Goal: Feedback & Contribution: Submit feedback/report problem

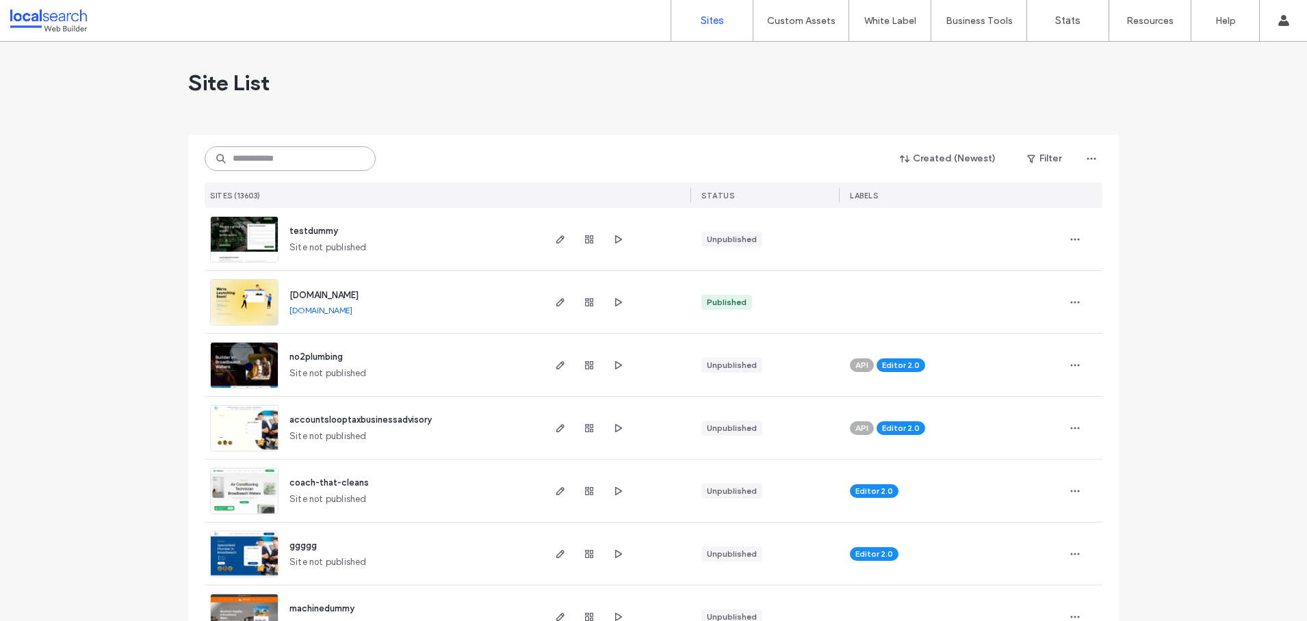
click at [283, 161] on input at bounding box center [290, 158] width 171 height 25
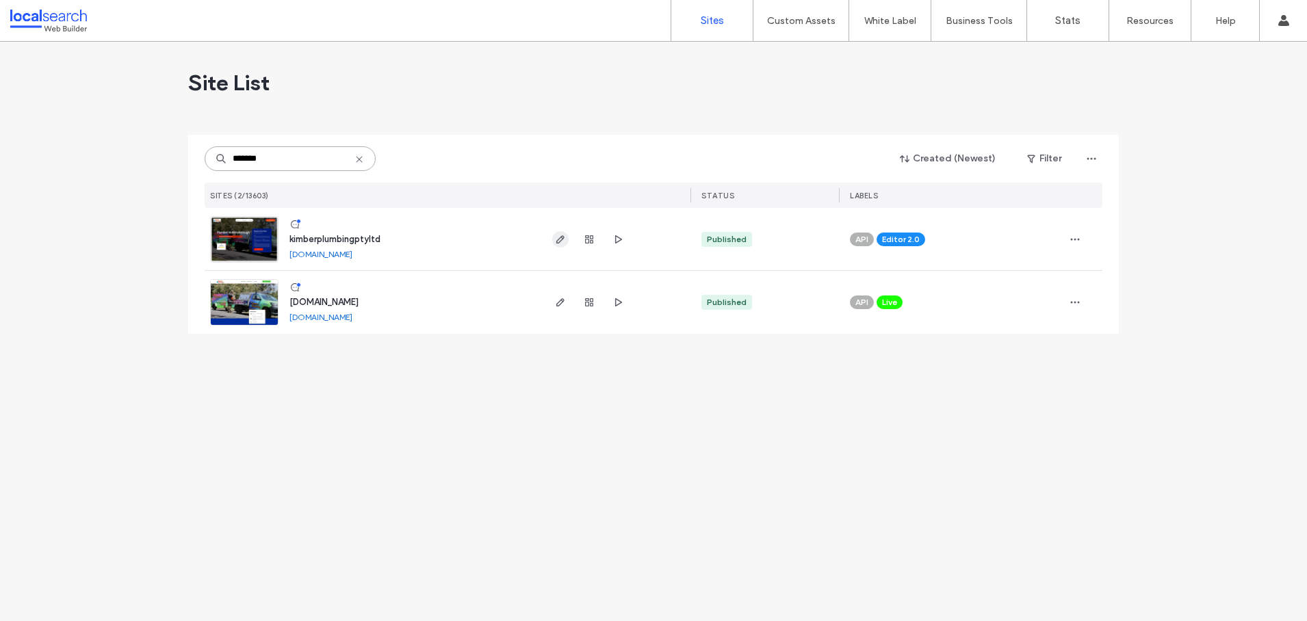
type input "*******"
click at [556, 240] on icon "button" at bounding box center [560, 239] width 11 height 11
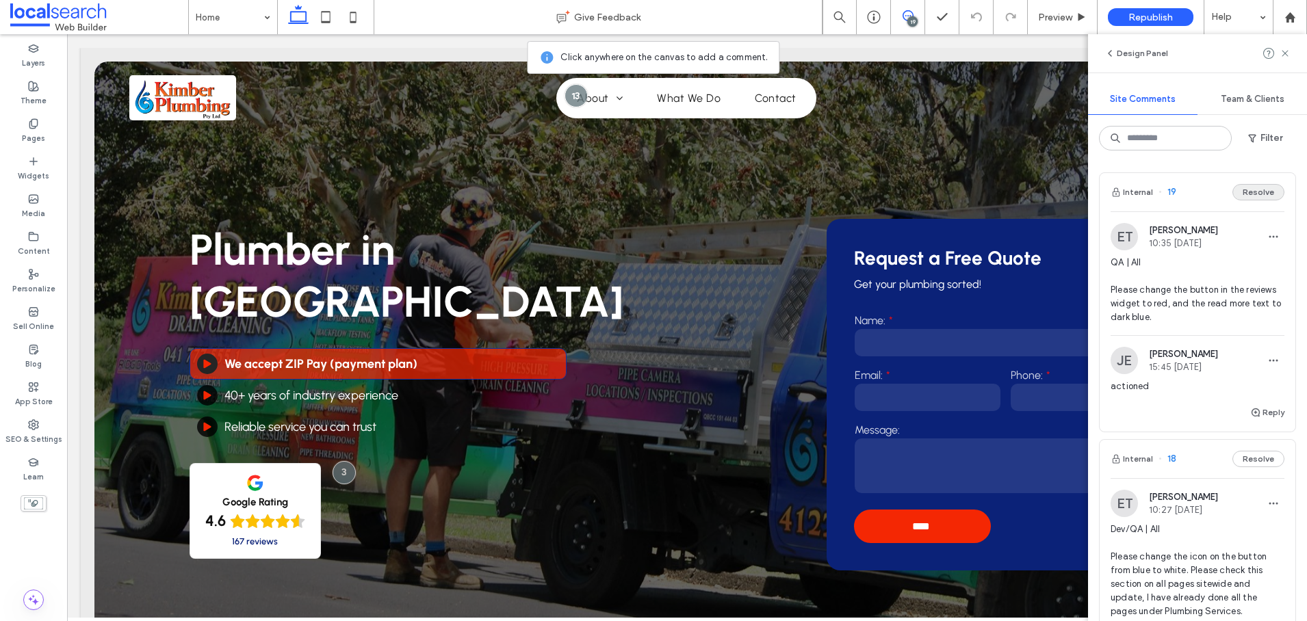
click at [1243, 192] on button "Resolve" at bounding box center [1258, 192] width 52 height 16
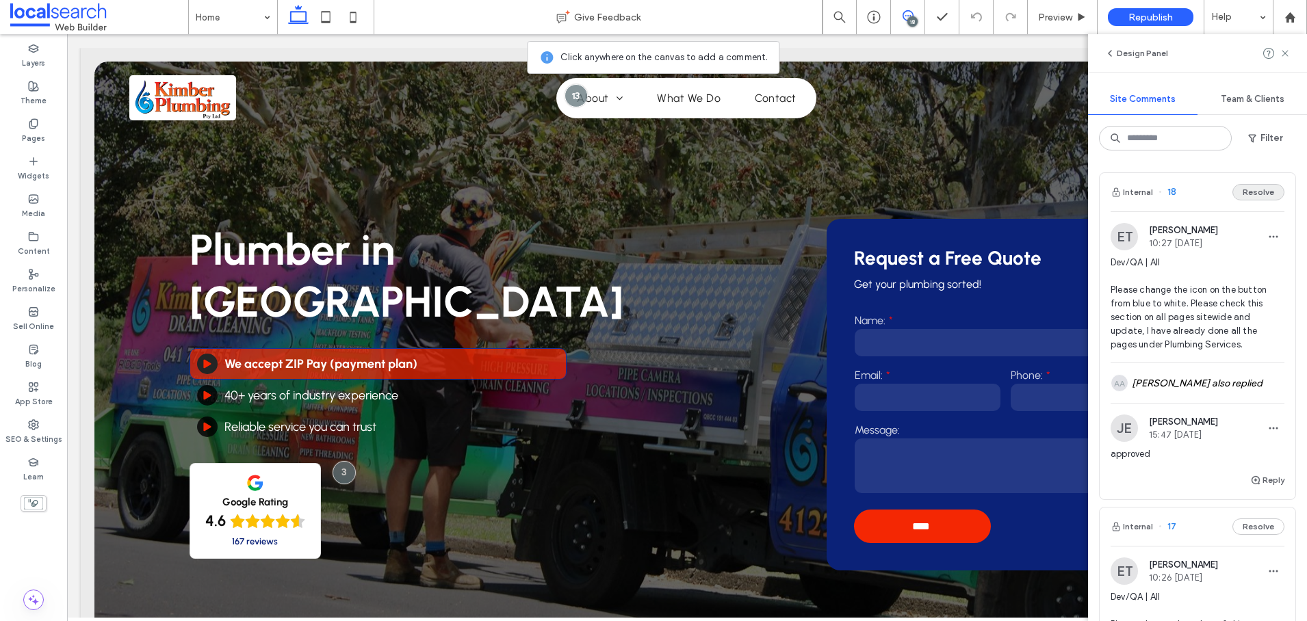
click at [1244, 191] on button "Resolve" at bounding box center [1258, 192] width 52 height 16
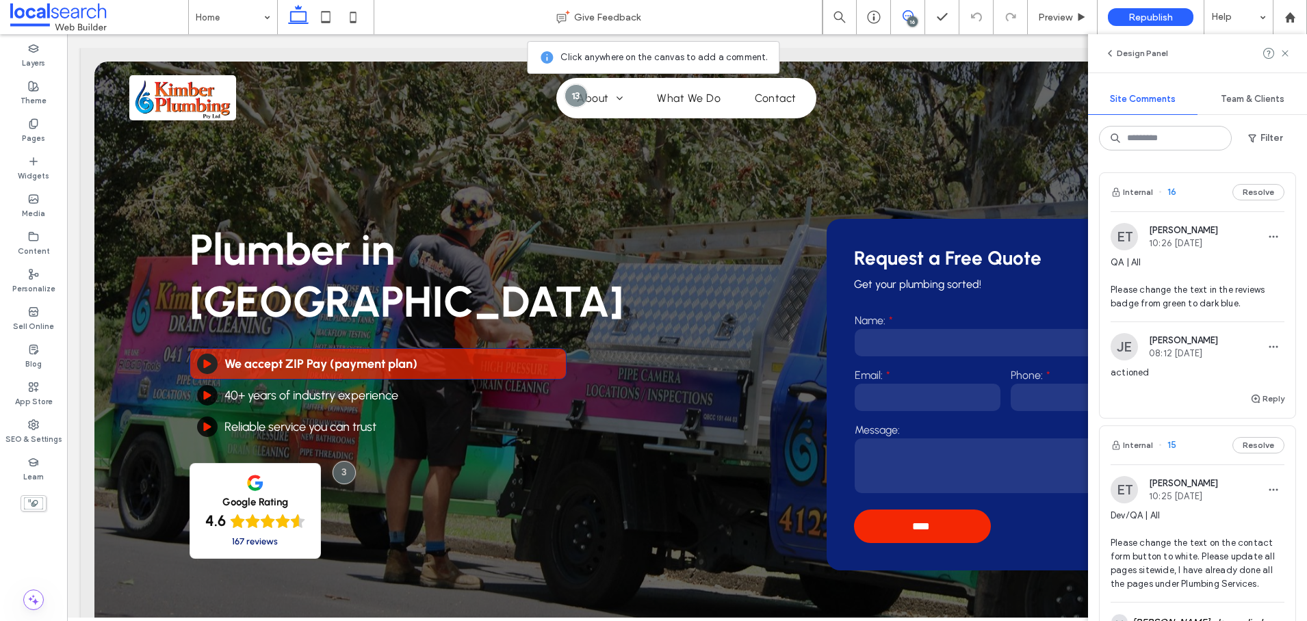
click at [1244, 191] on button "Resolve" at bounding box center [1258, 192] width 52 height 16
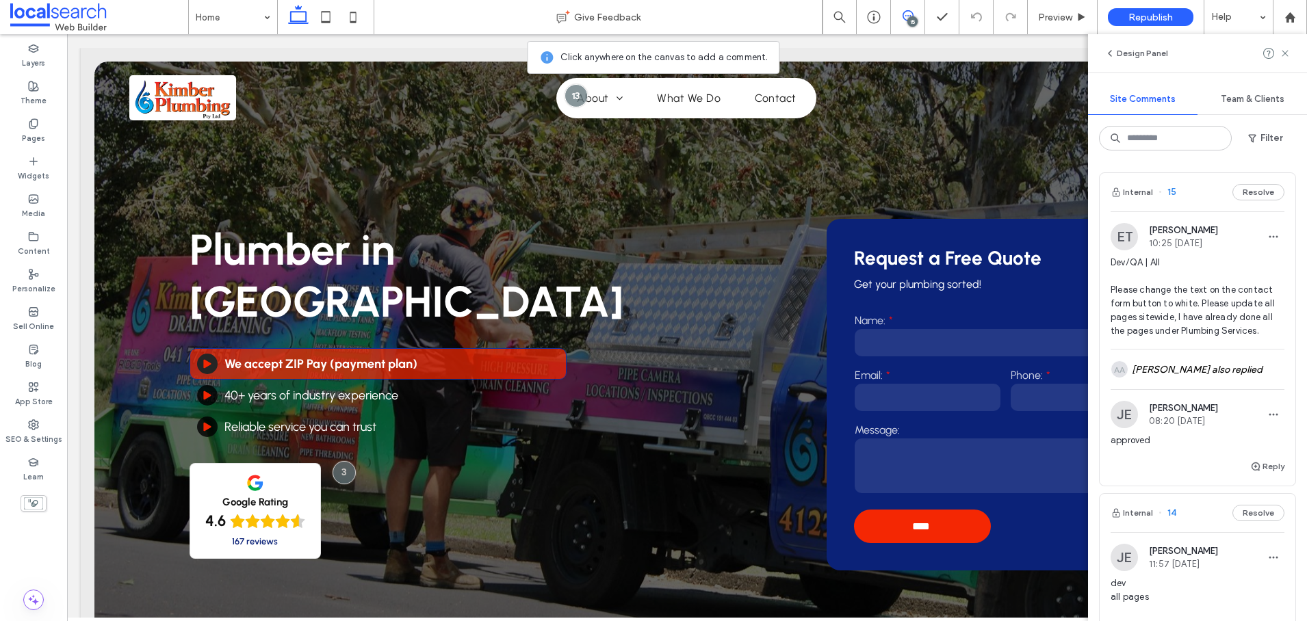
click at [1244, 191] on button "Resolve" at bounding box center [1258, 192] width 52 height 16
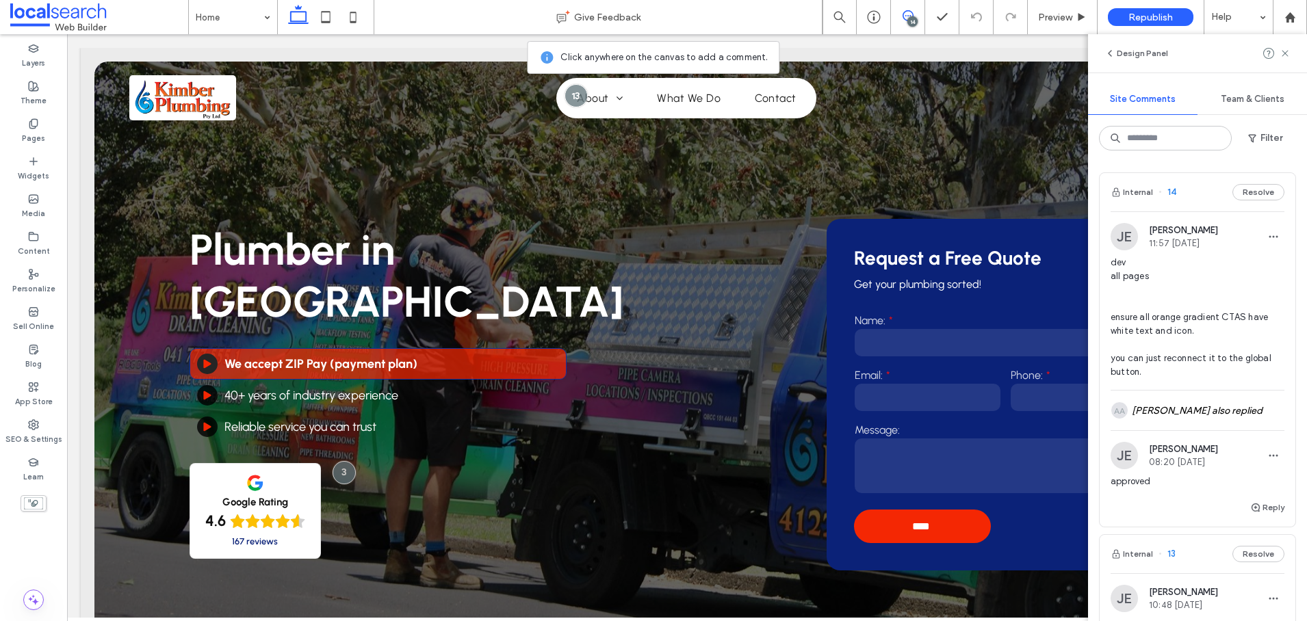
click at [1244, 191] on button "Resolve" at bounding box center [1258, 192] width 52 height 16
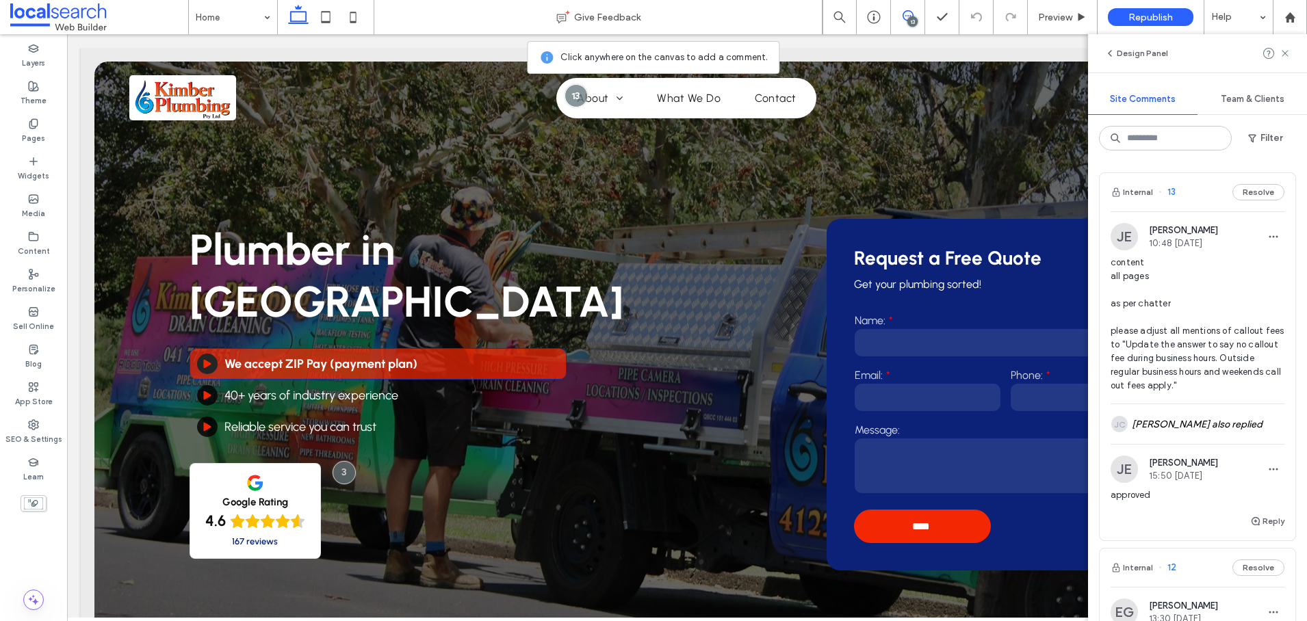
click at [1244, 191] on button "Resolve" at bounding box center [1258, 192] width 52 height 16
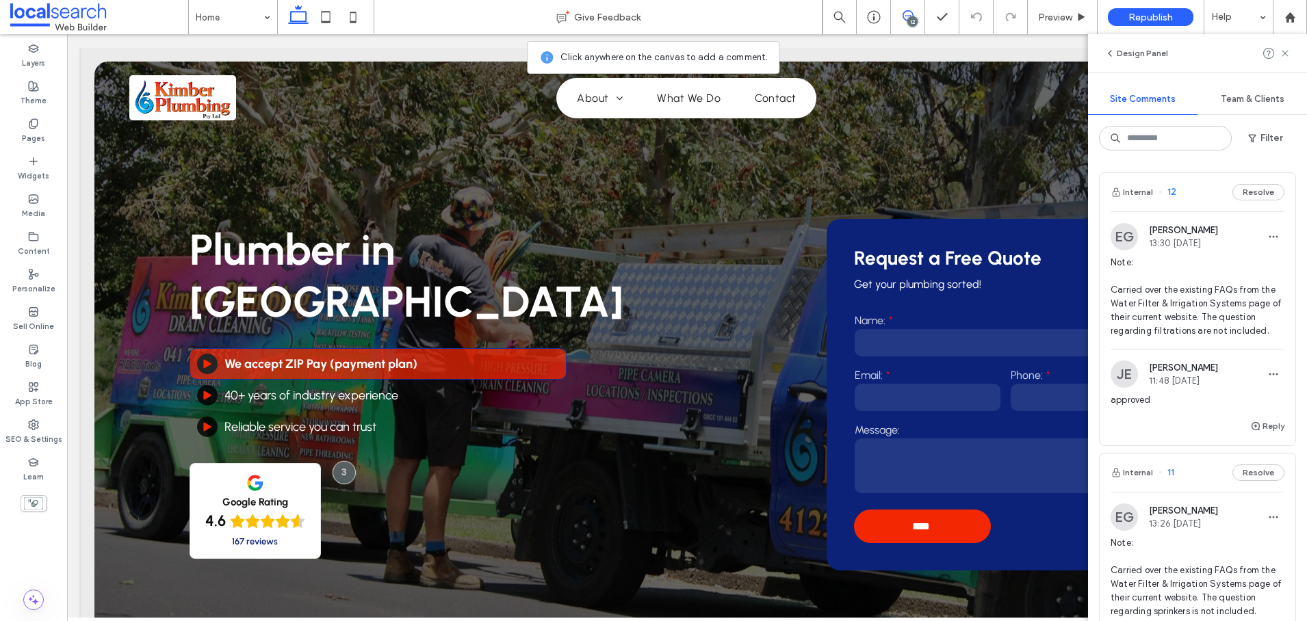
click at [1244, 191] on button "Resolve" at bounding box center [1258, 192] width 52 height 16
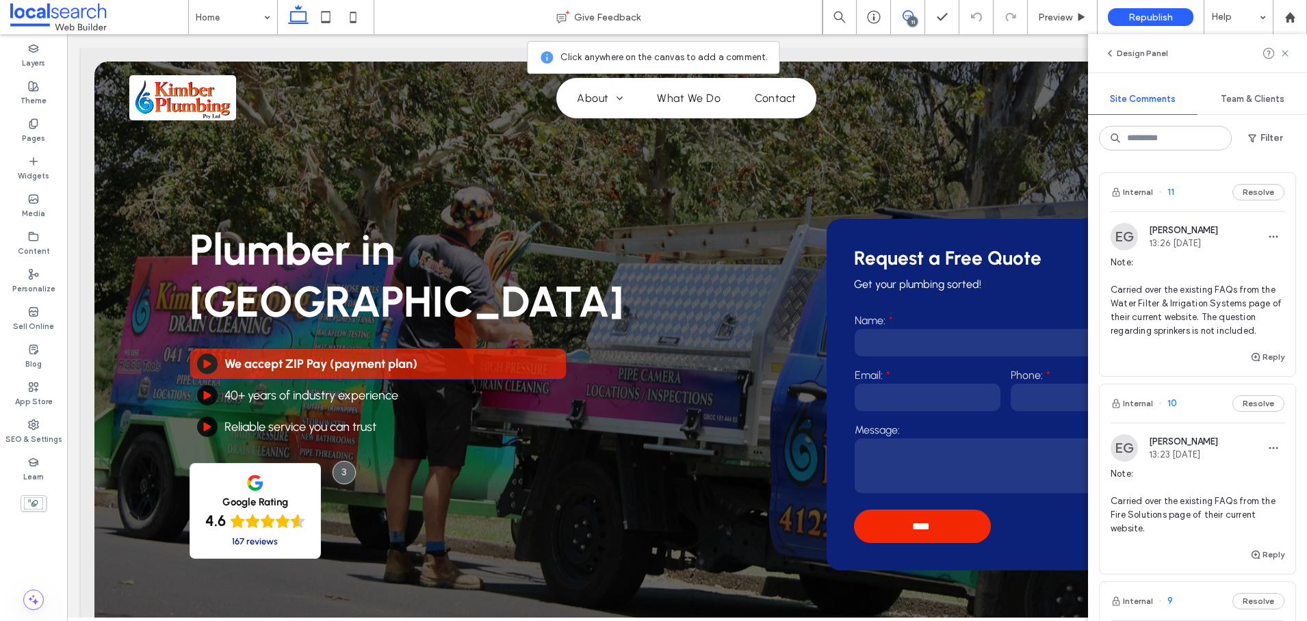
click at [1244, 191] on button "Resolve" at bounding box center [1258, 192] width 52 height 16
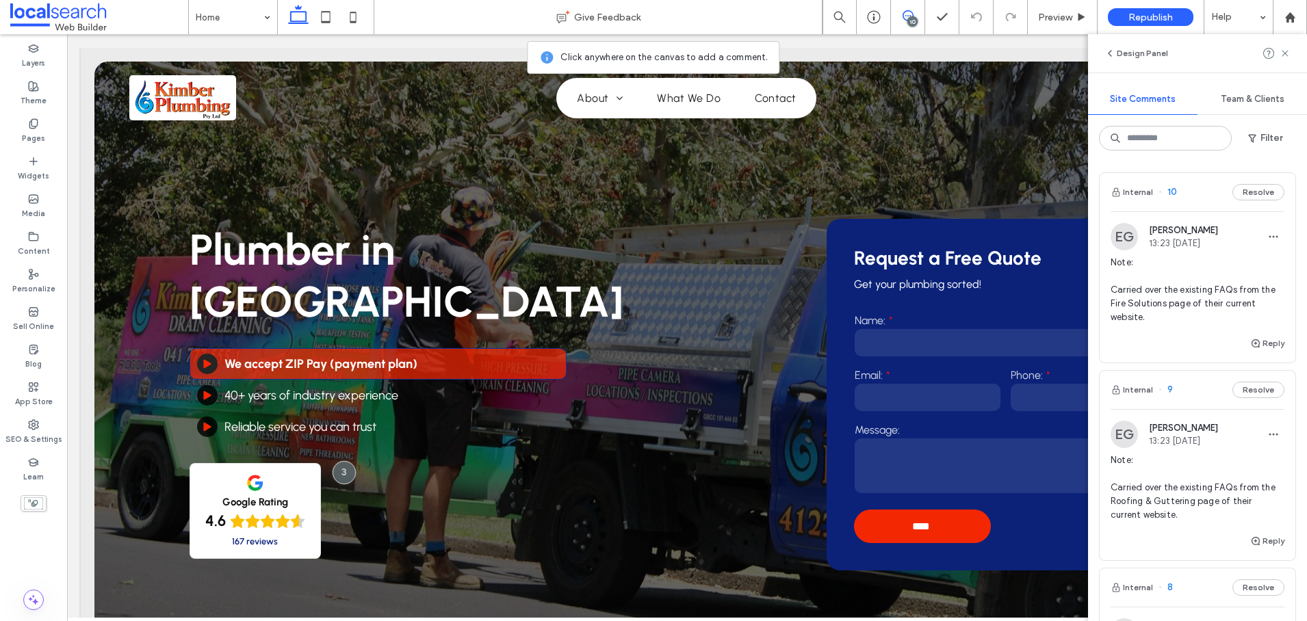
click at [1244, 191] on button "Resolve" at bounding box center [1258, 192] width 52 height 16
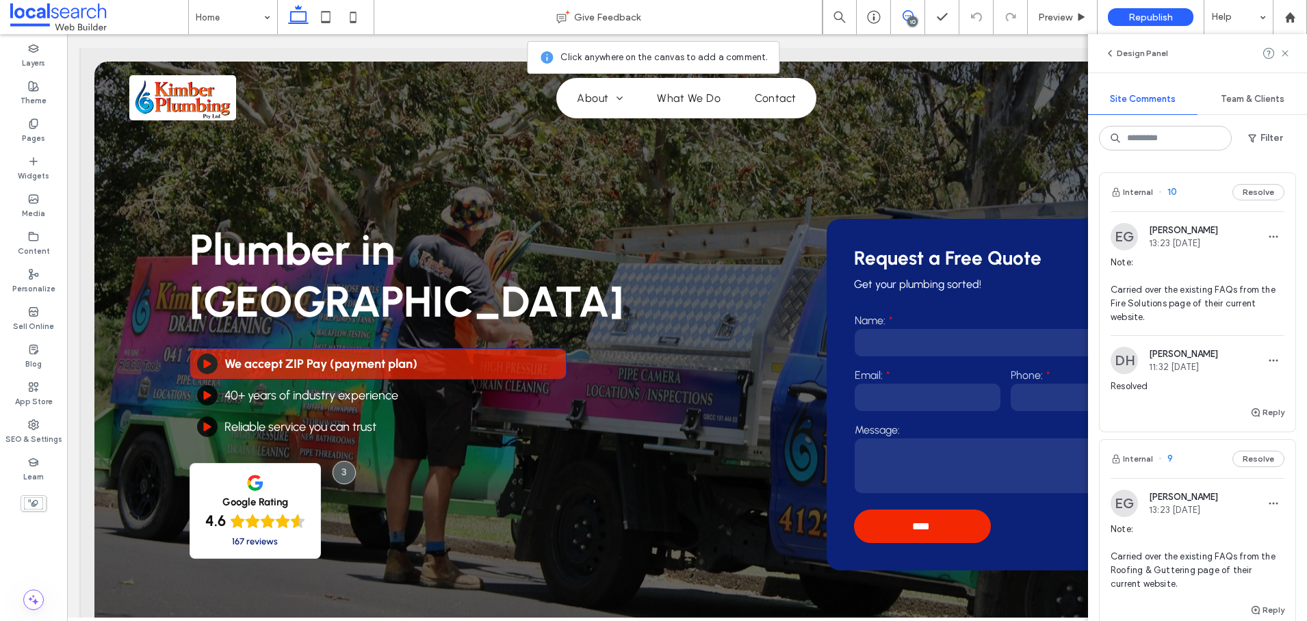
click at [1244, 451] on button "Resolve" at bounding box center [1258, 459] width 52 height 16
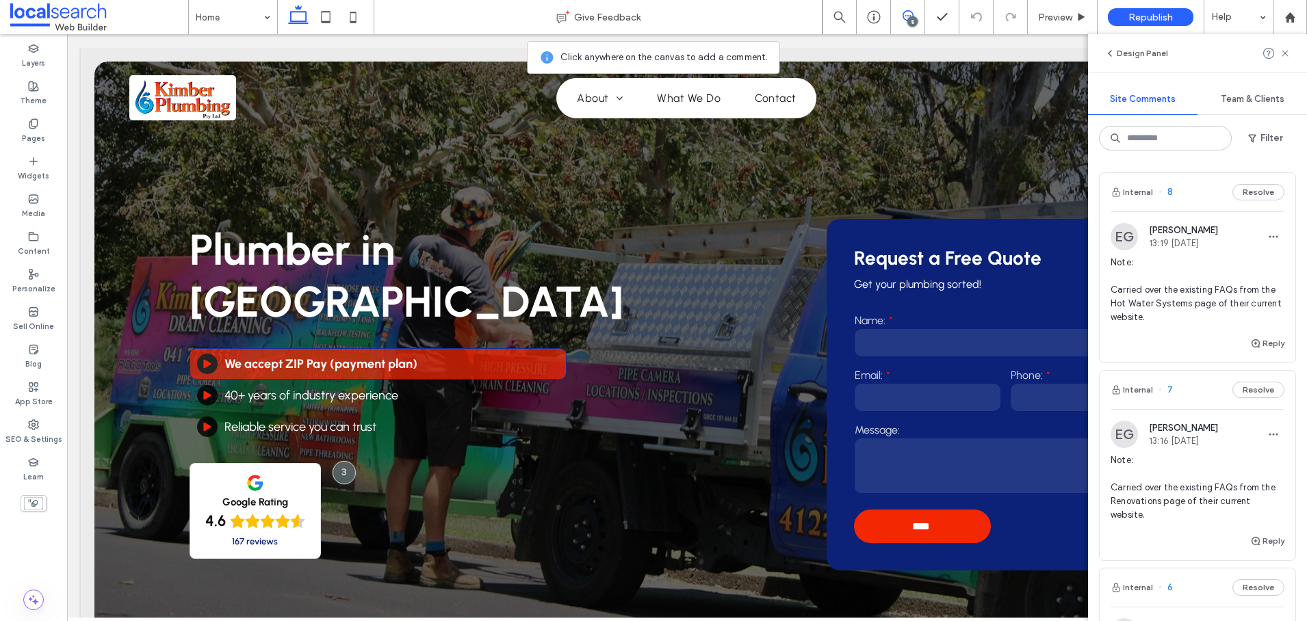
click at [1244, 191] on button "Resolve" at bounding box center [1258, 192] width 52 height 16
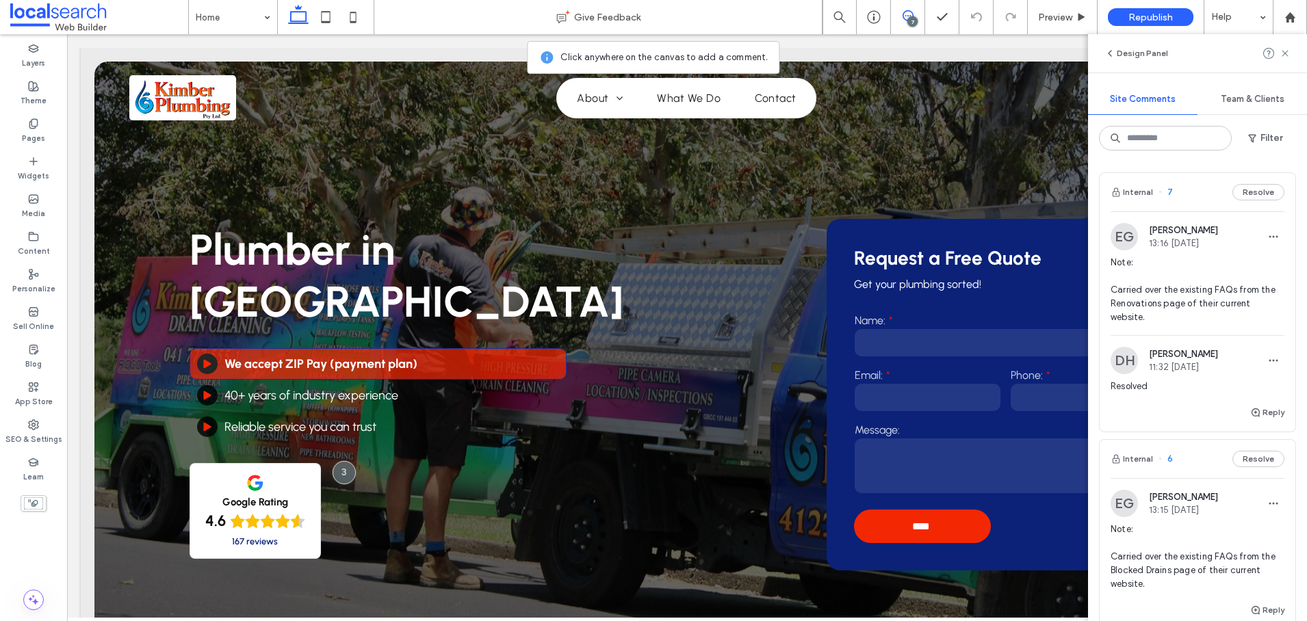
click at [1244, 191] on button "Resolve" at bounding box center [1258, 192] width 52 height 16
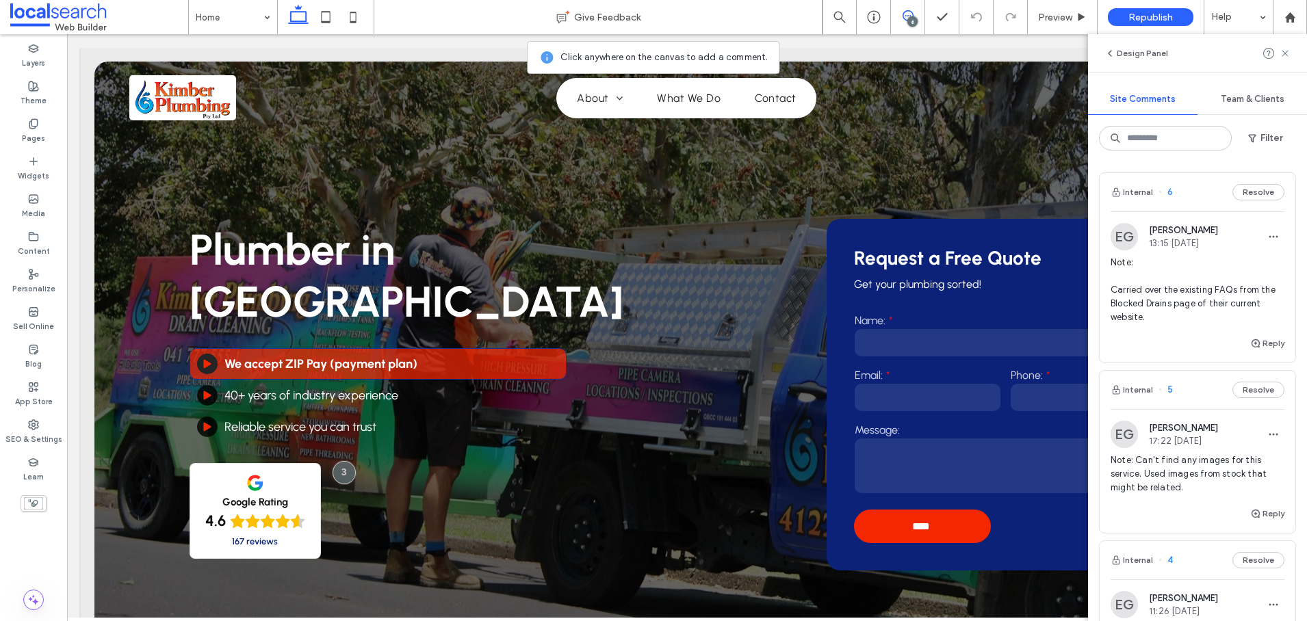
click at [1244, 191] on button "Resolve" at bounding box center [1258, 192] width 52 height 16
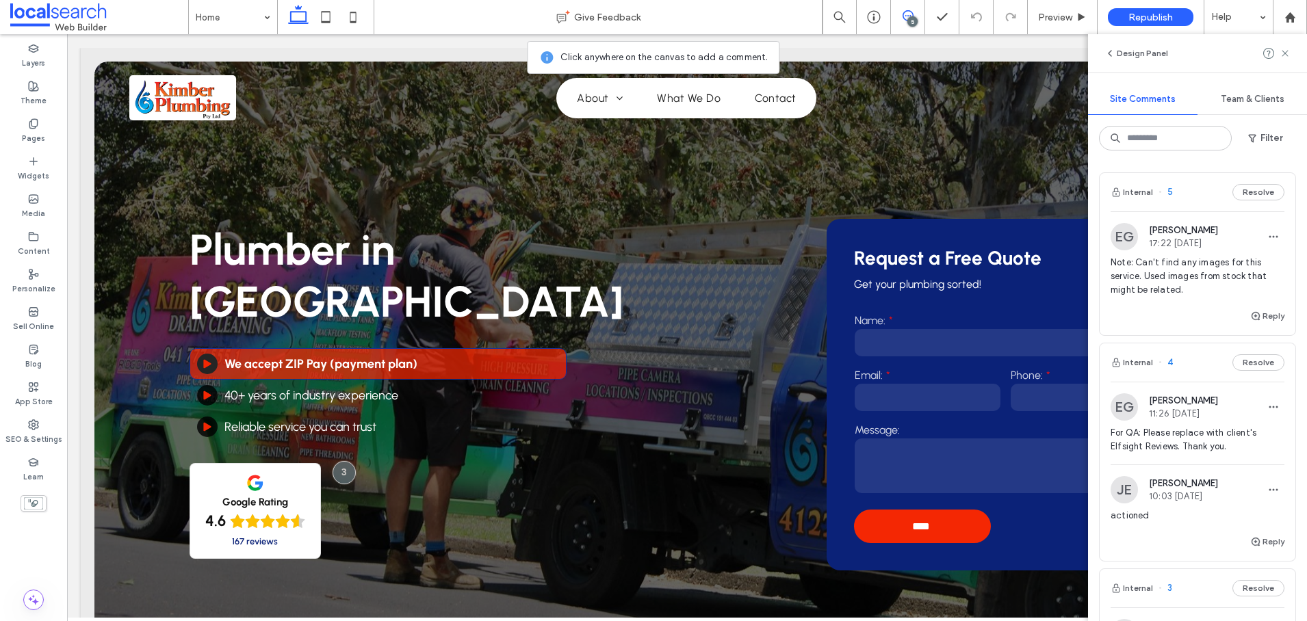
click at [1244, 191] on button "Resolve" at bounding box center [1258, 192] width 52 height 16
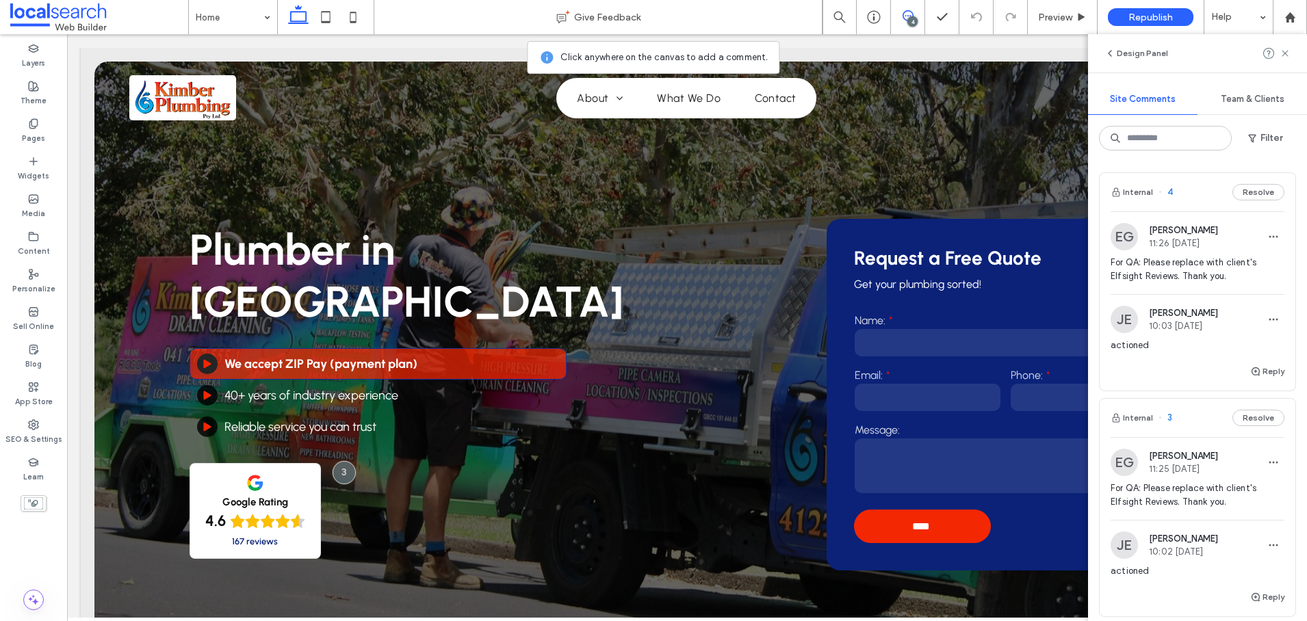
click at [1244, 191] on button "Resolve" at bounding box center [1258, 192] width 52 height 16
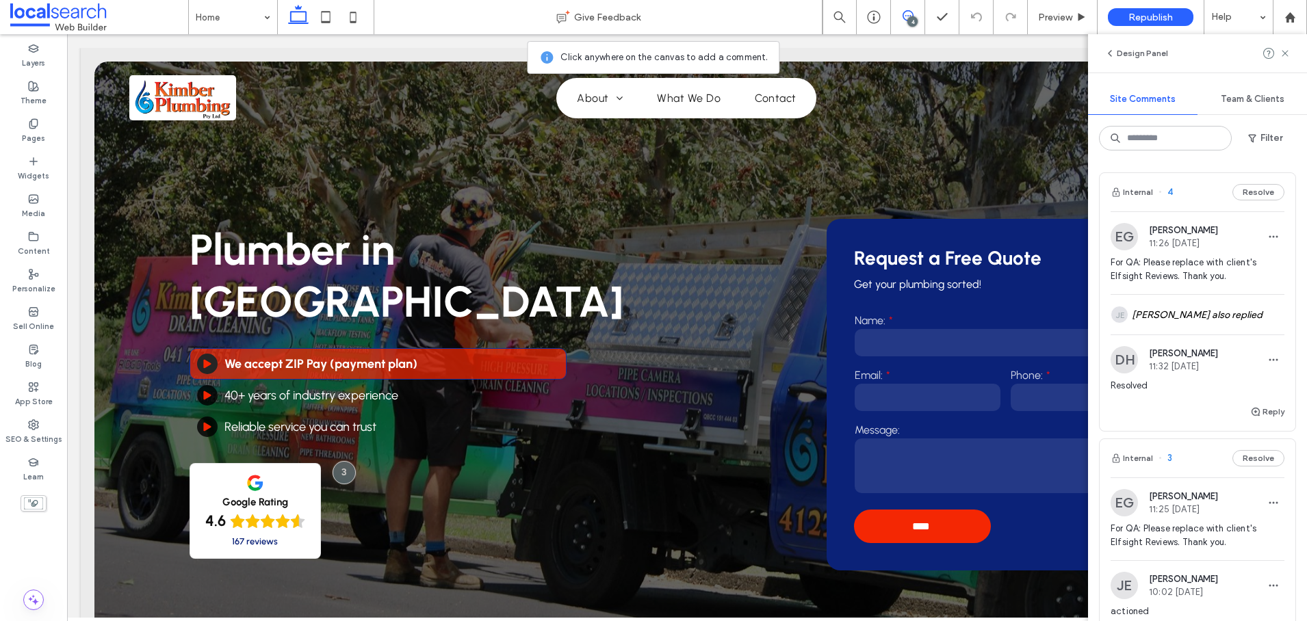
click at [1244, 191] on button "Resolve" at bounding box center [1258, 192] width 52 height 16
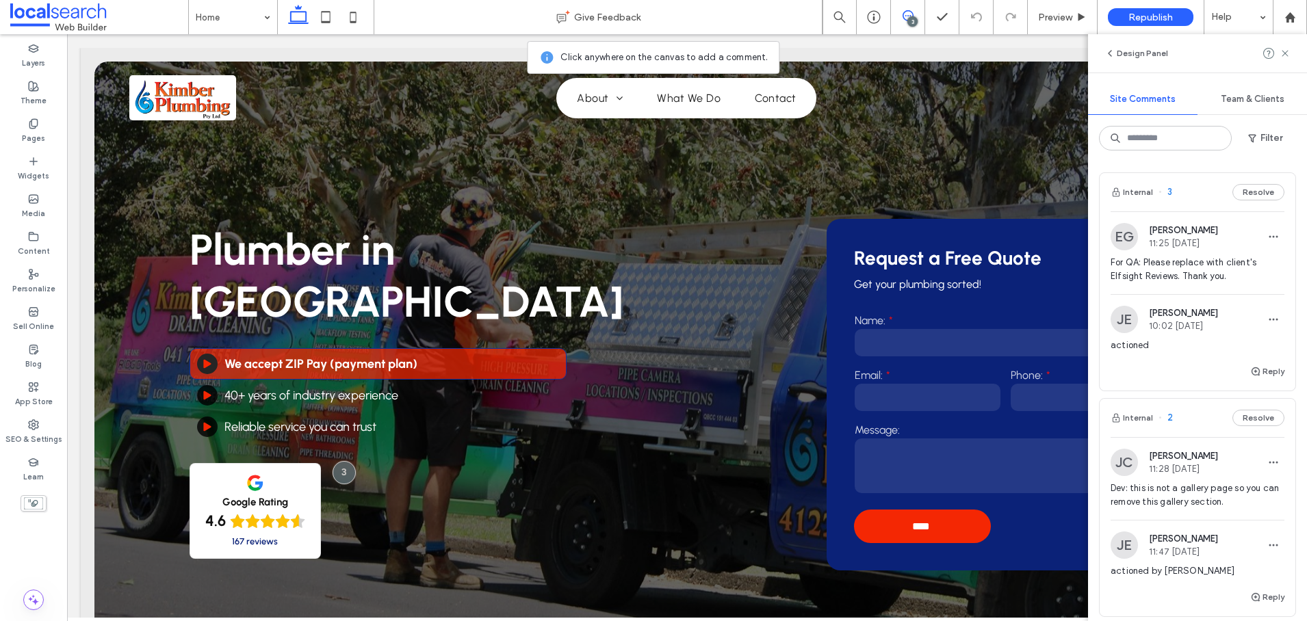
click at [1244, 191] on button "Resolve" at bounding box center [1258, 192] width 52 height 16
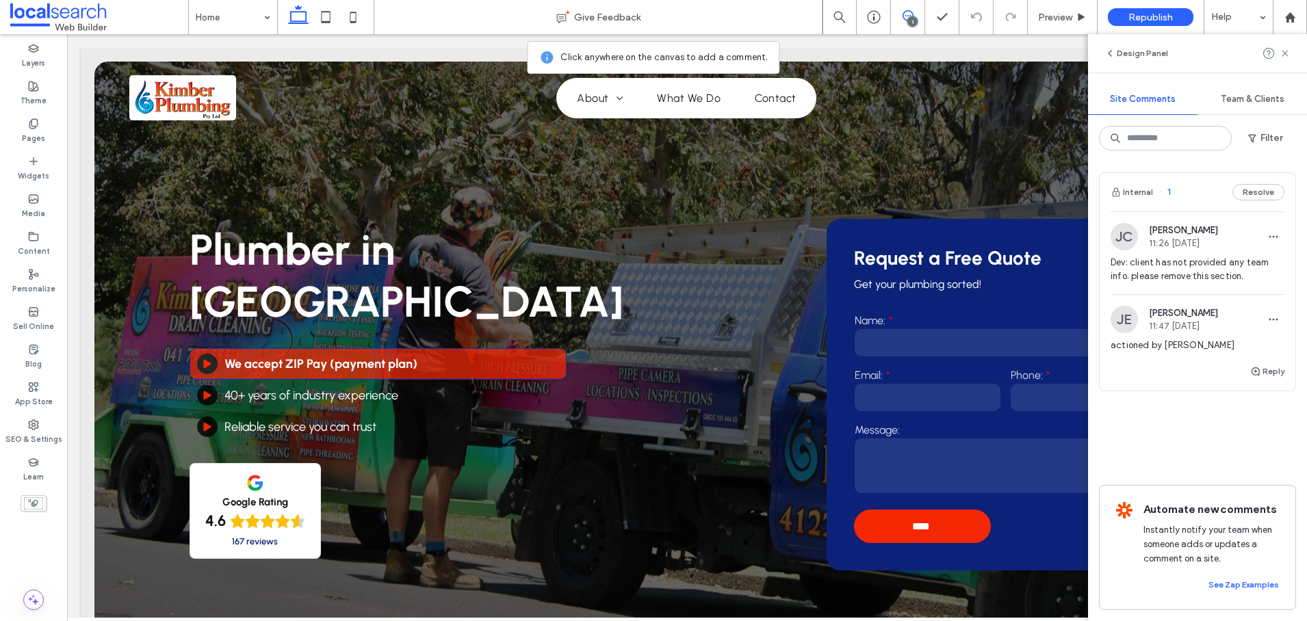
click at [1245, 191] on button "Resolve" at bounding box center [1258, 192] width 52 height 16
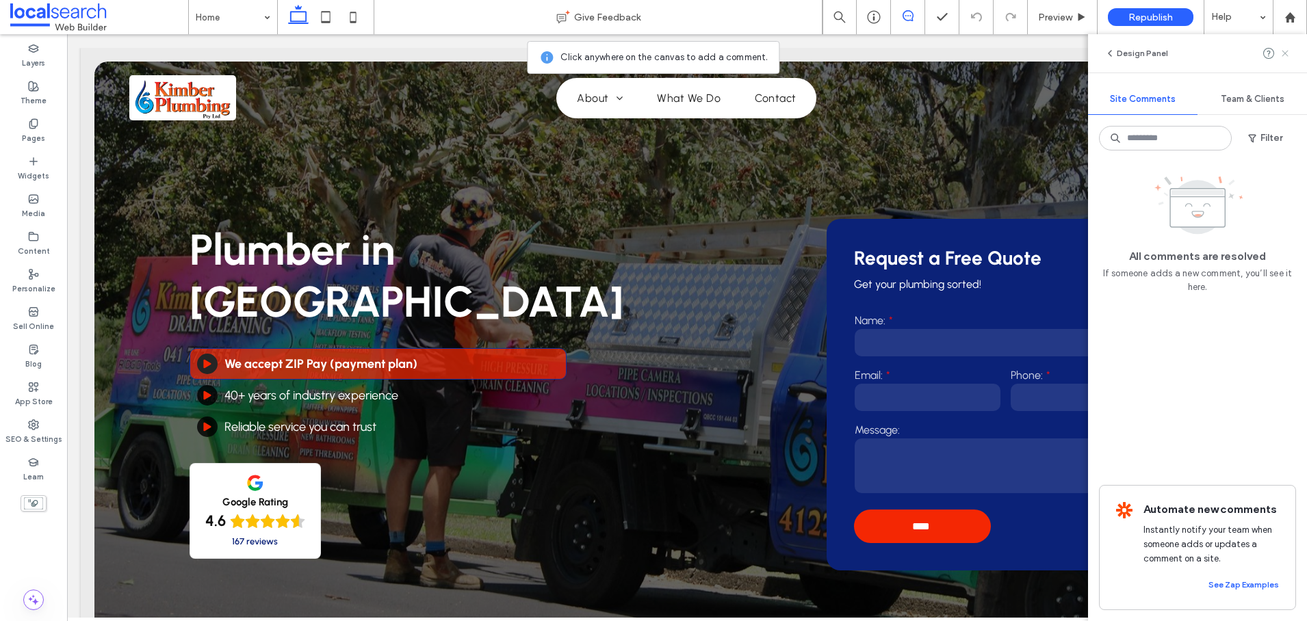
click at [1284, 51] on use at bounding box center [1285, 53] width 6 height 6
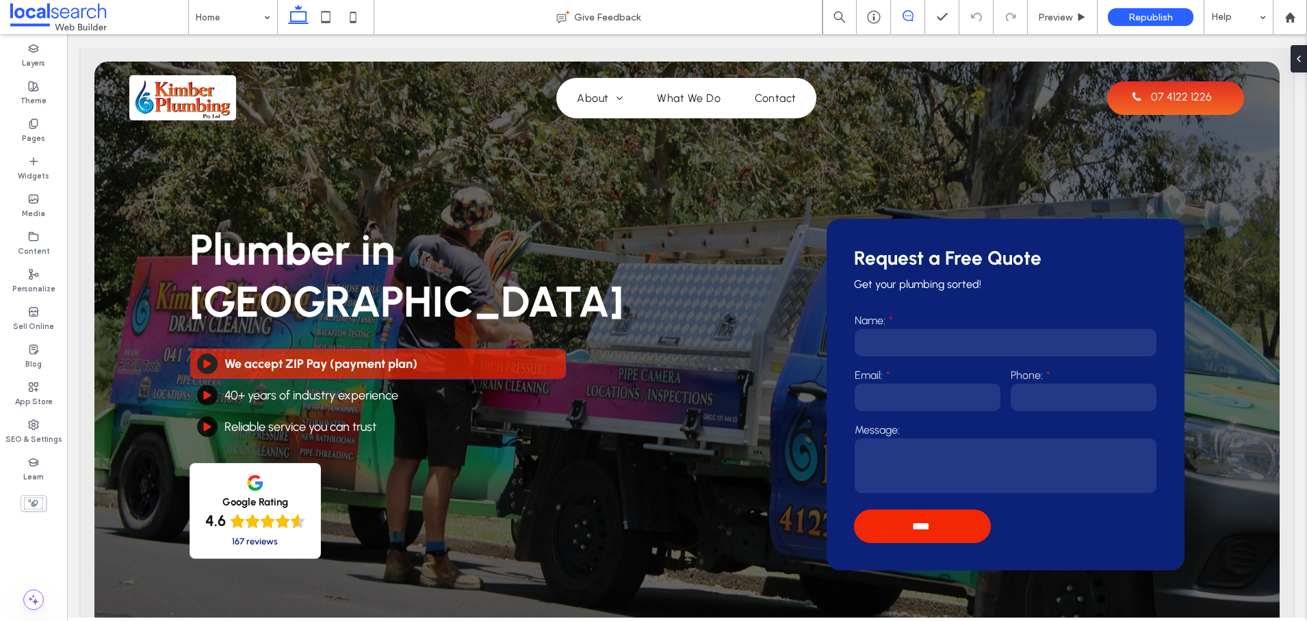
click at [905, 12] on icon at bounding box center [908, 15] width 11 height 11
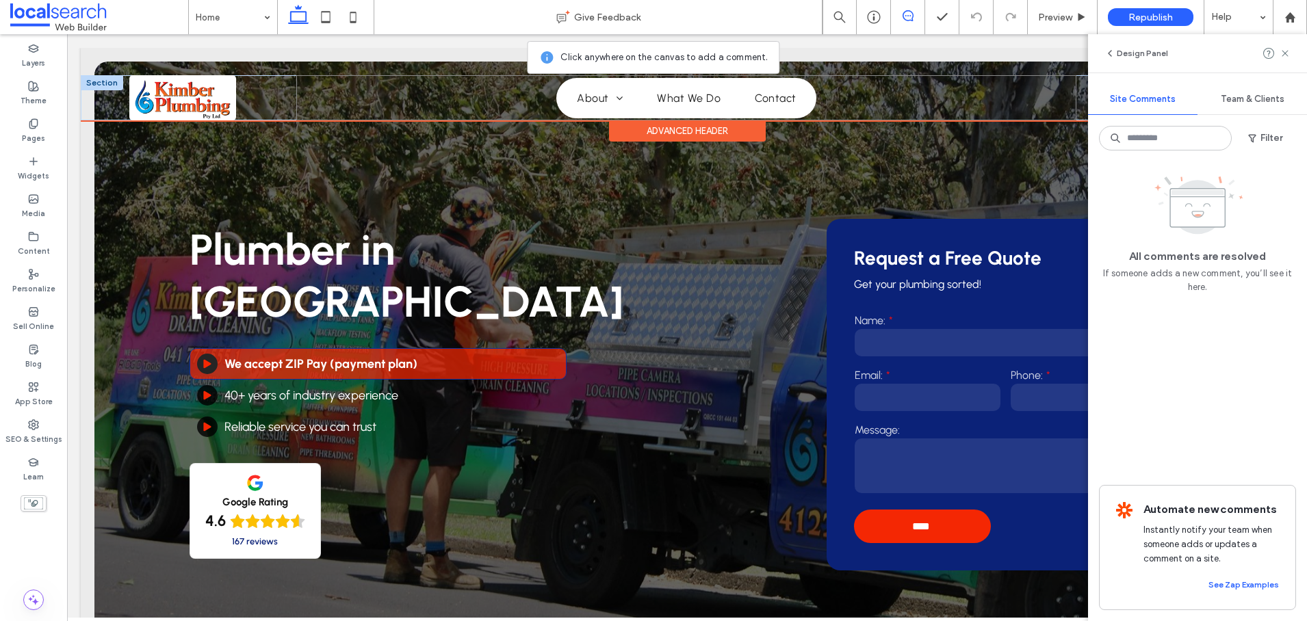
click at [446, 102] on div "About Job Vacancies What We Do Contact" at bounding box center [686, 97] width 780 height 45
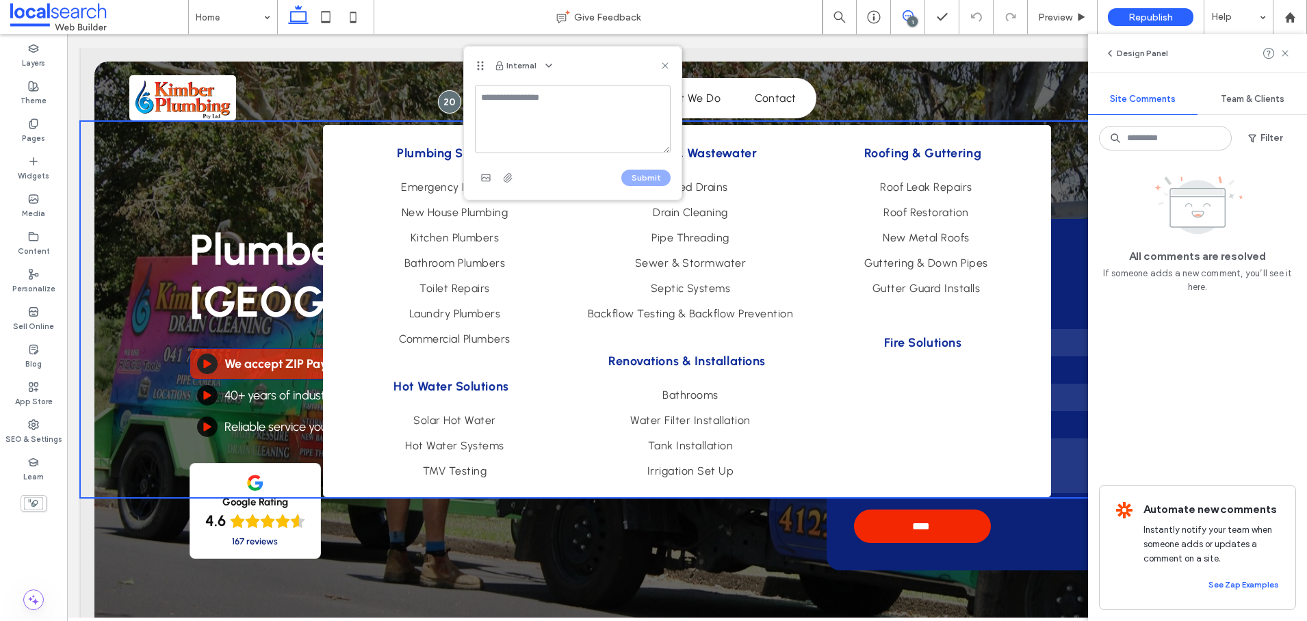
click at [521, 100] on textarea at bounding box center [573, 119] width 196 height 68
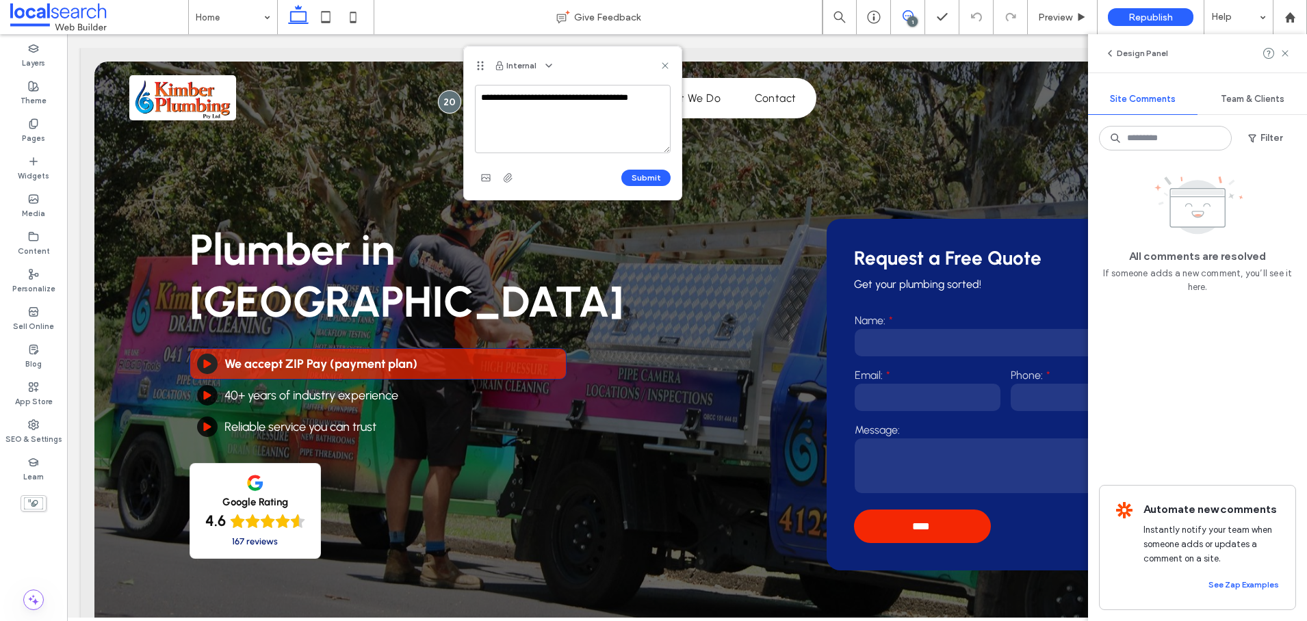
click at [549, 99] on textarea "**********" at bounding box center [573, 119] width 196 height 68
click at [660, 98] on textarea "**********" at bounding box center [573, 119] width 196 height 68
type textarea "**********"
click at [653, 181] on button "Submit" at bounding box center [645, 178] width 49 height 16
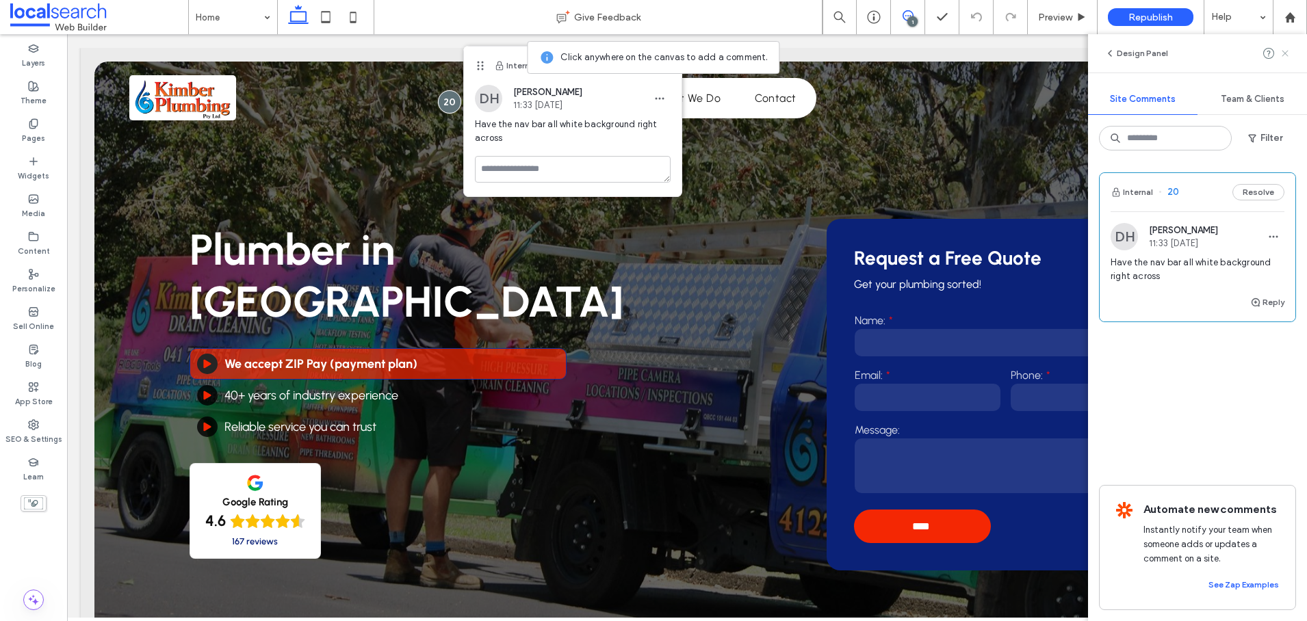
click at [1283, 51] on use at bounding box center [1285, 53] width 6 height 6
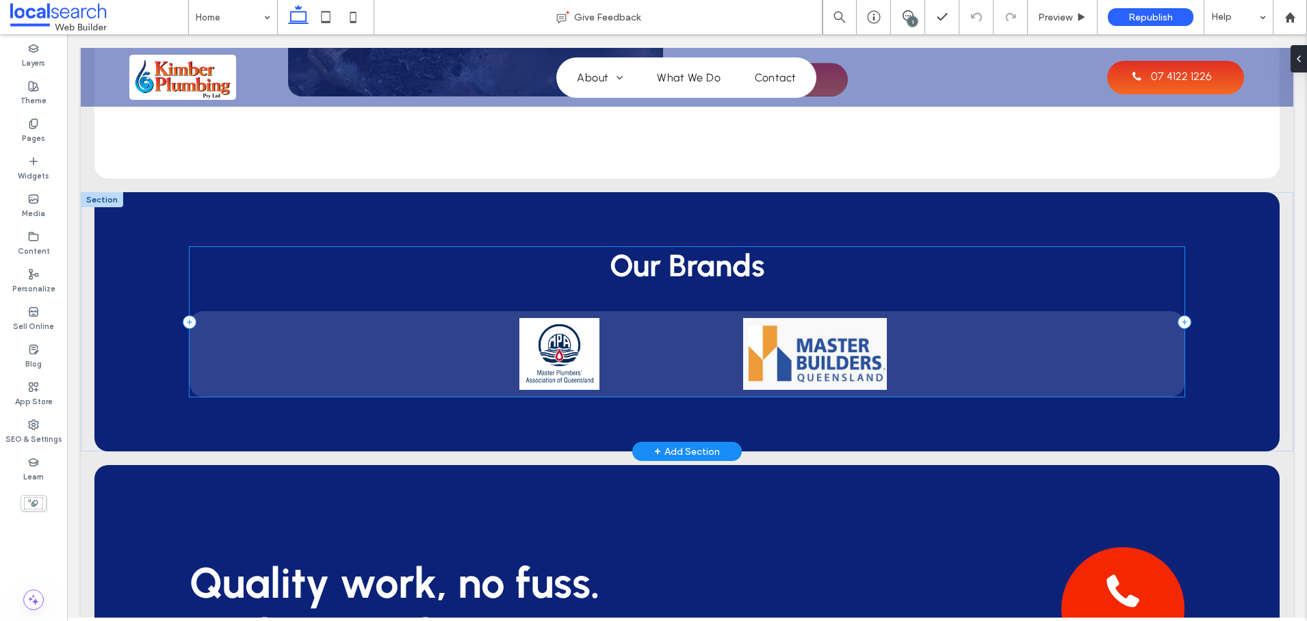
scroll to position [3166, 0]
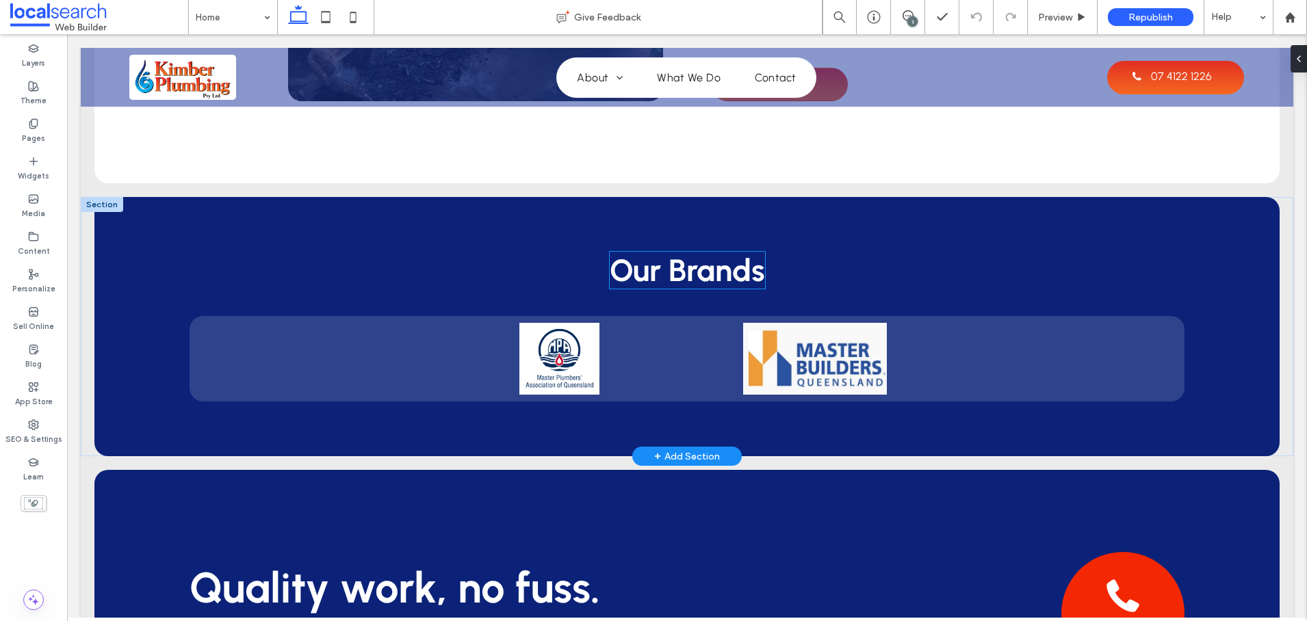
click at [704, 272] on span "Our Brands" at bounding box center [687, 270] width 155 height 37
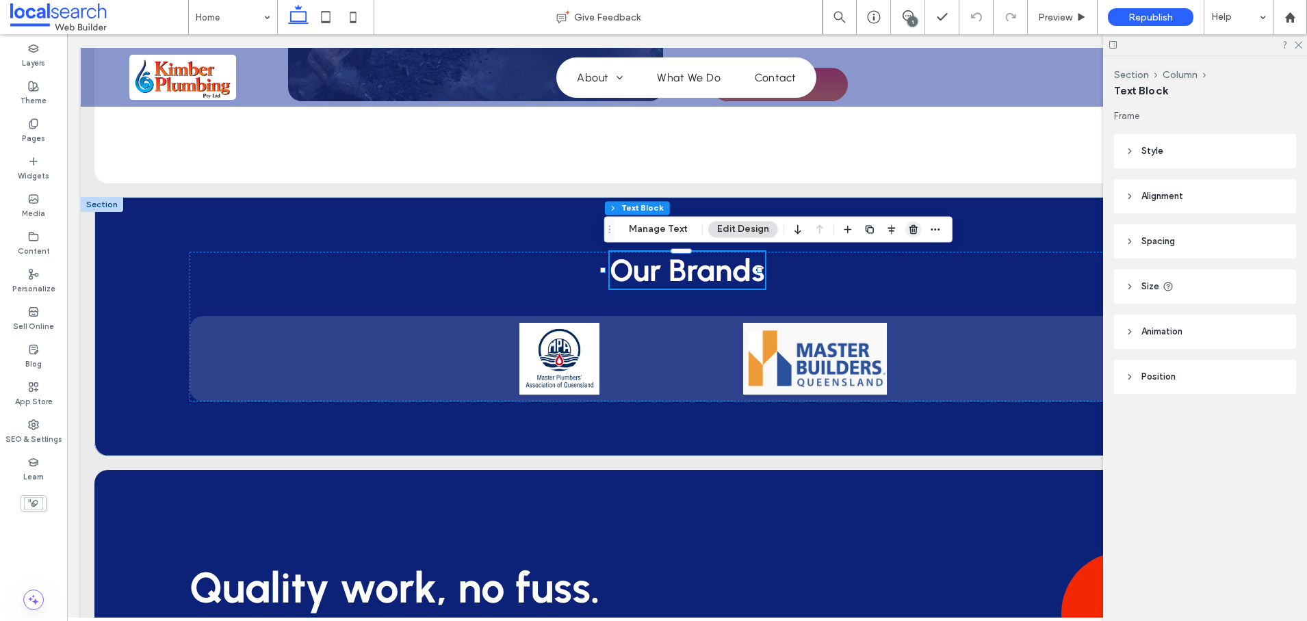
click at [908, 227] on icon "button" at bounding box center [913, 229] width 11 height 11
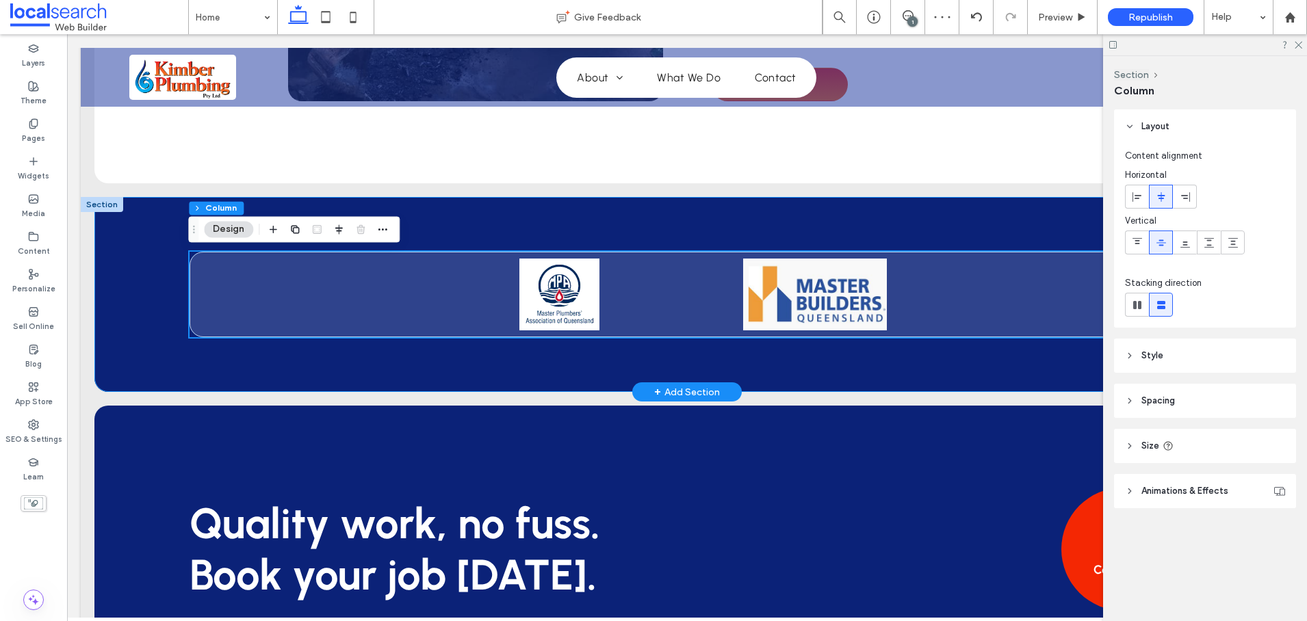
click at [806, 357] on div at bounding box center [686, 294] width 1185 height 195
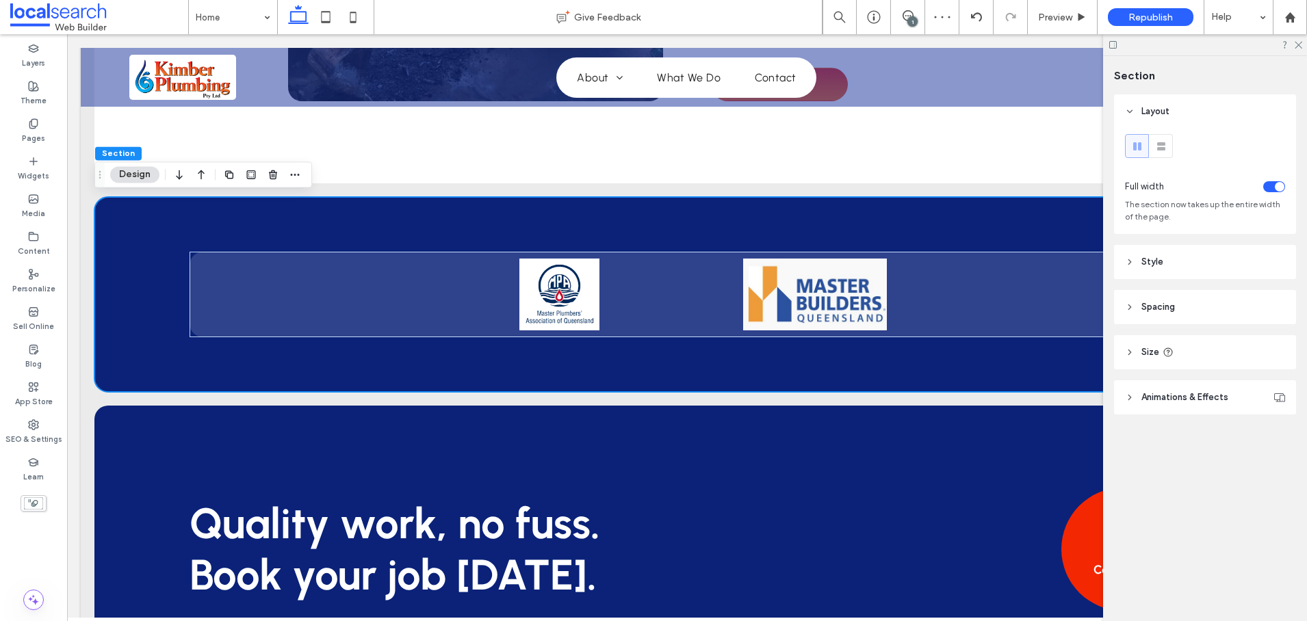
click at [1303, 42] on div at bounding box center [1205, 44] width 204 height 21
click at [1300, 42] on use at bounding box center [1299, 46] width 8 height 8
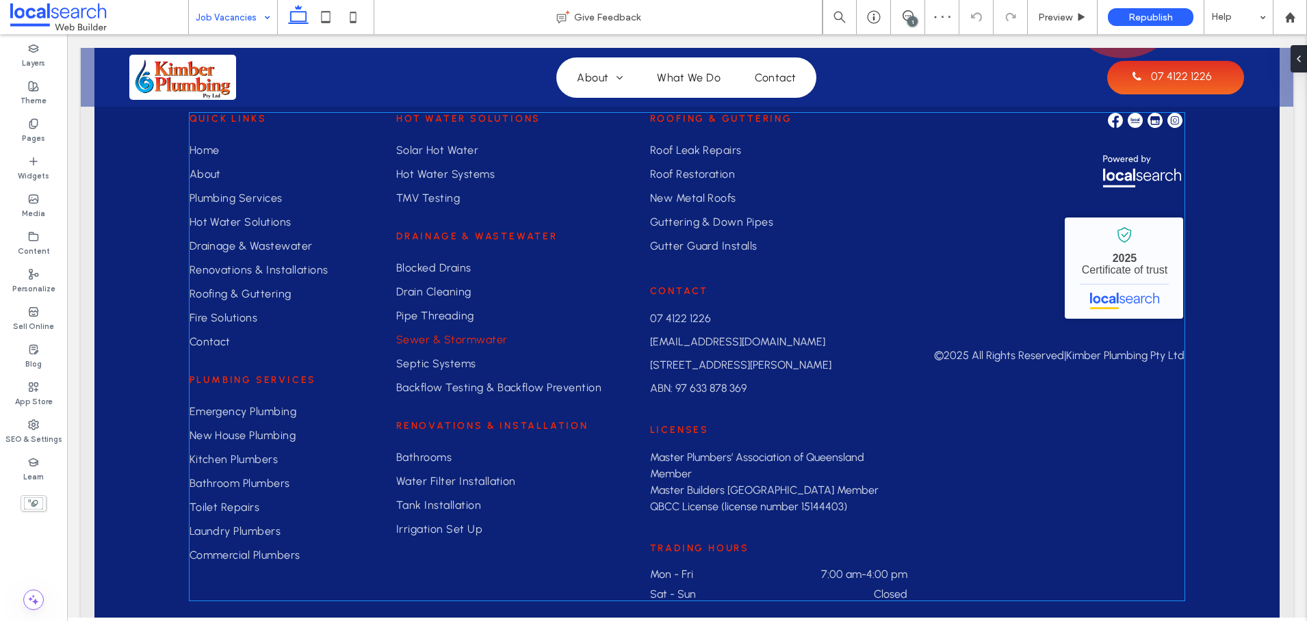
scroll to position [1102, 0]
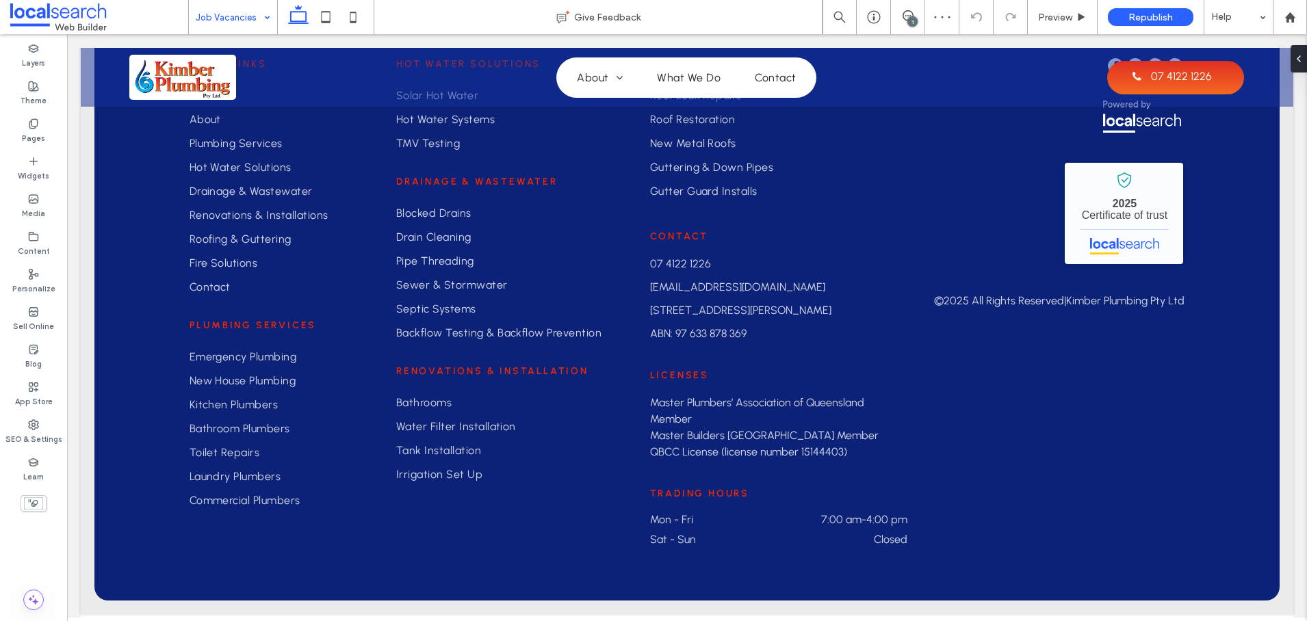
click at [227, 11] on input at bounding box center [230, 17] width 68 height 34
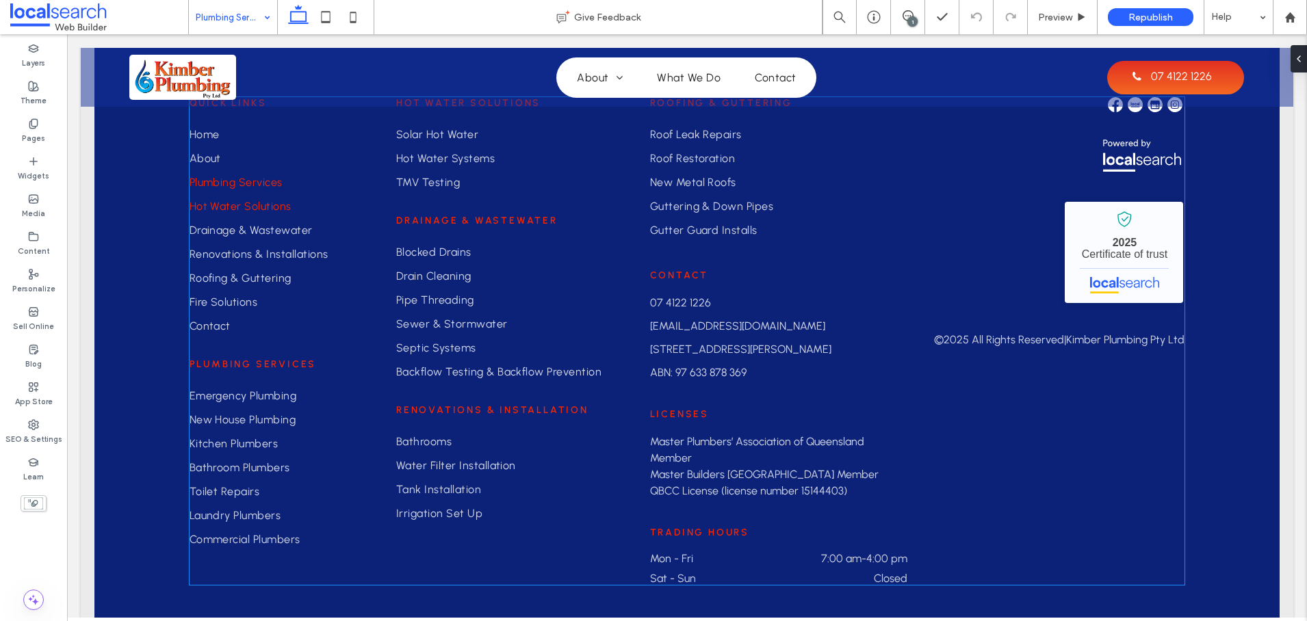
scroll to position [1822, 0]
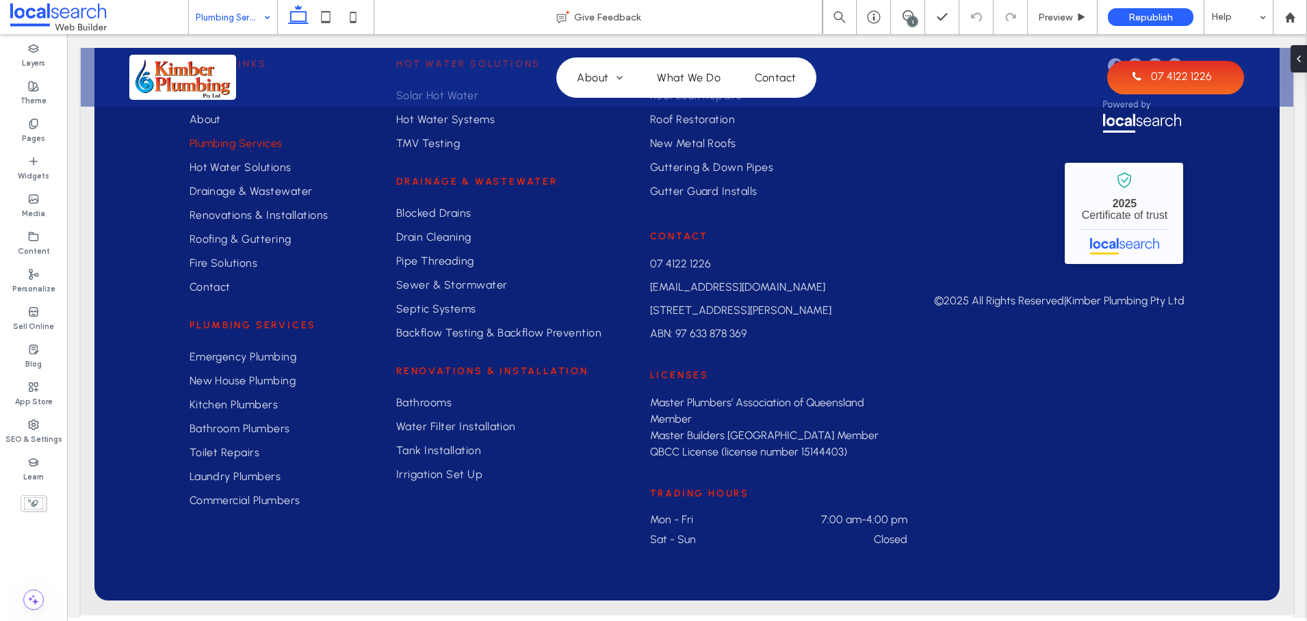
click at [206, 16] on input at bounding box center [230, 17] width 68 height 34
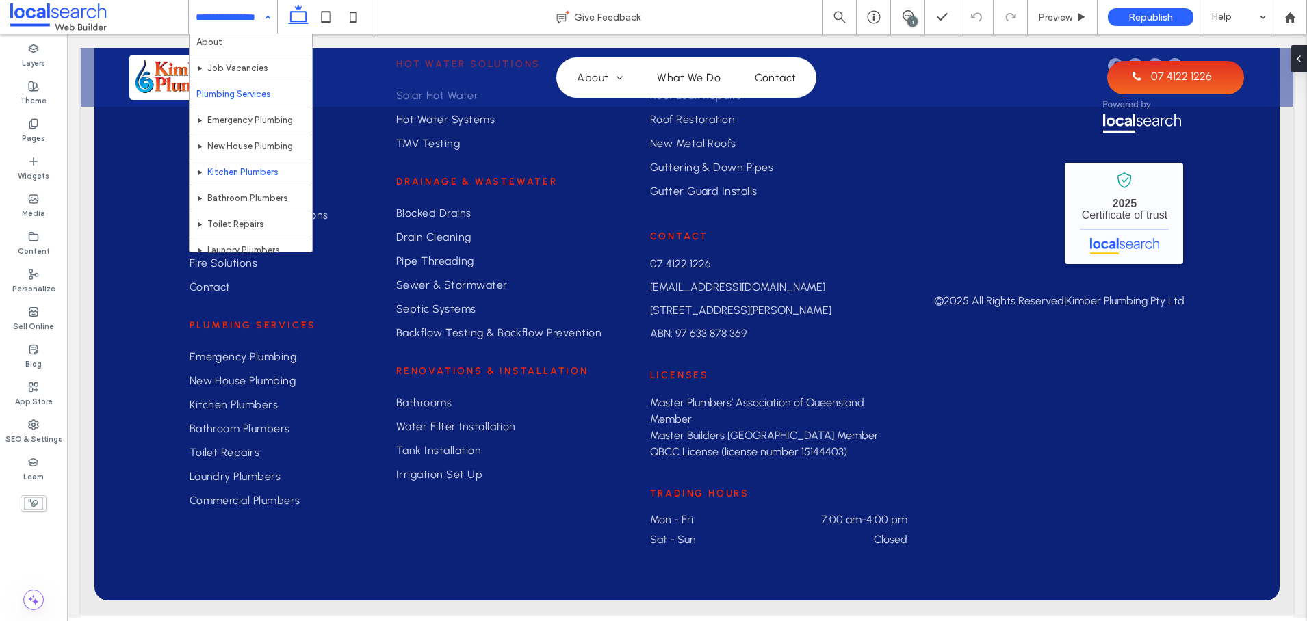
scroll to position [271, 0]
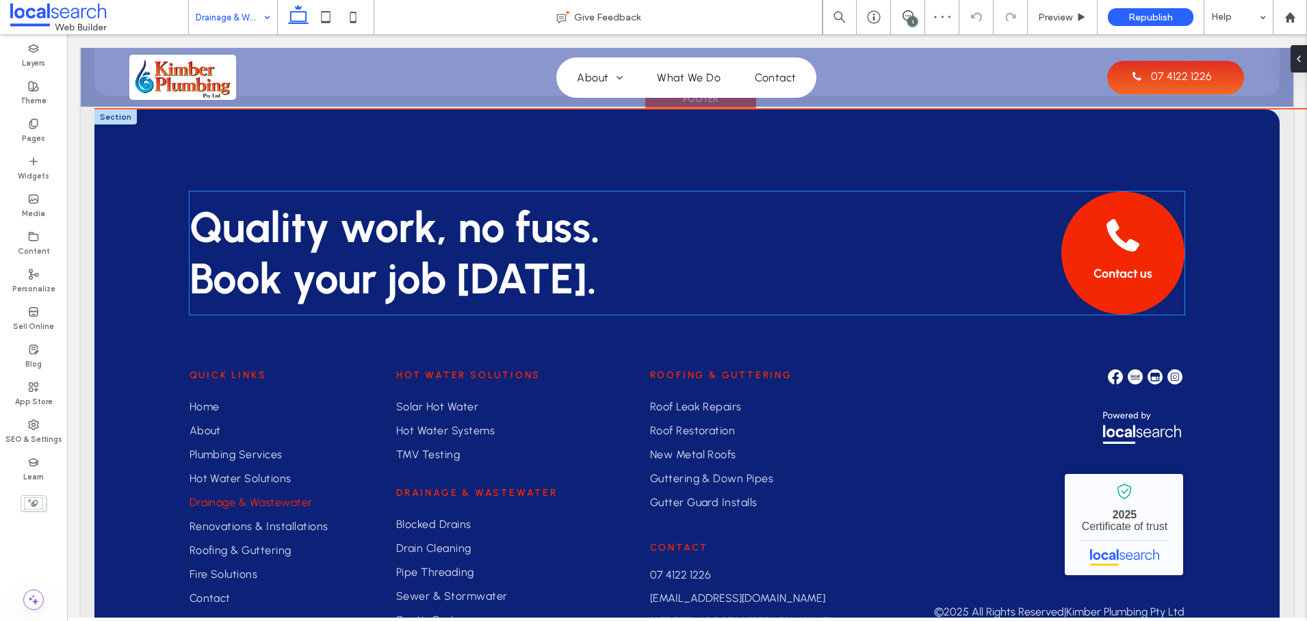
scroll to position [1755, 0]
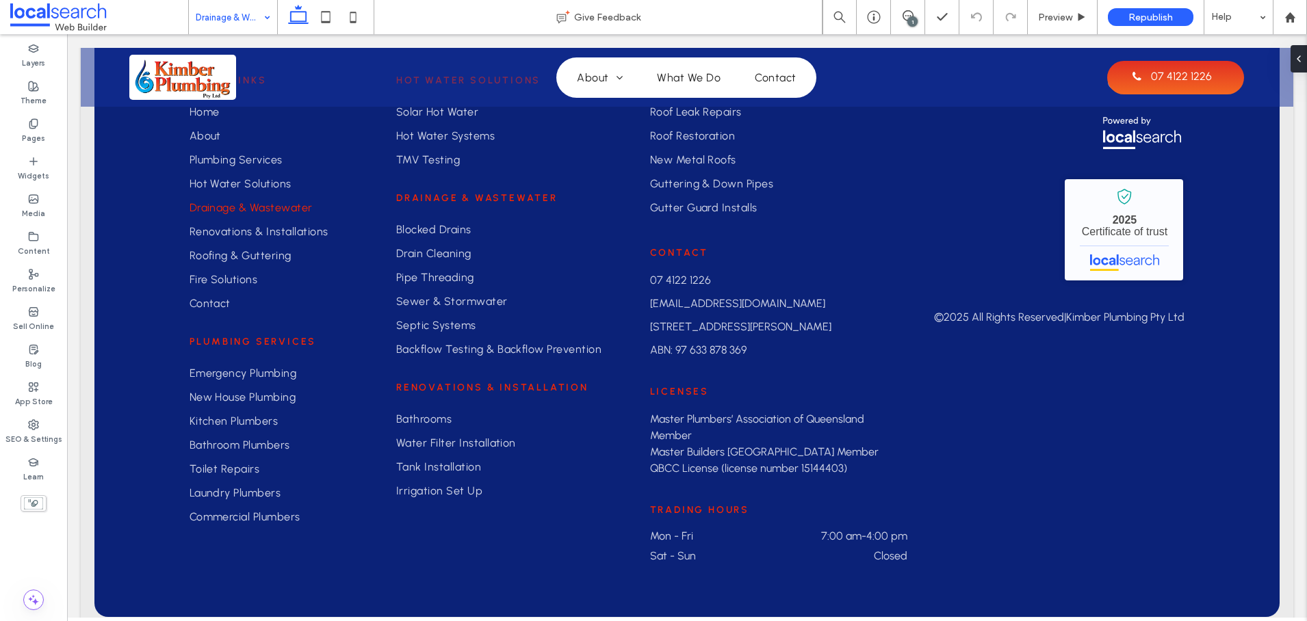
click at [209, 13] on input at bounding box center [230, 17] width 68 height 34
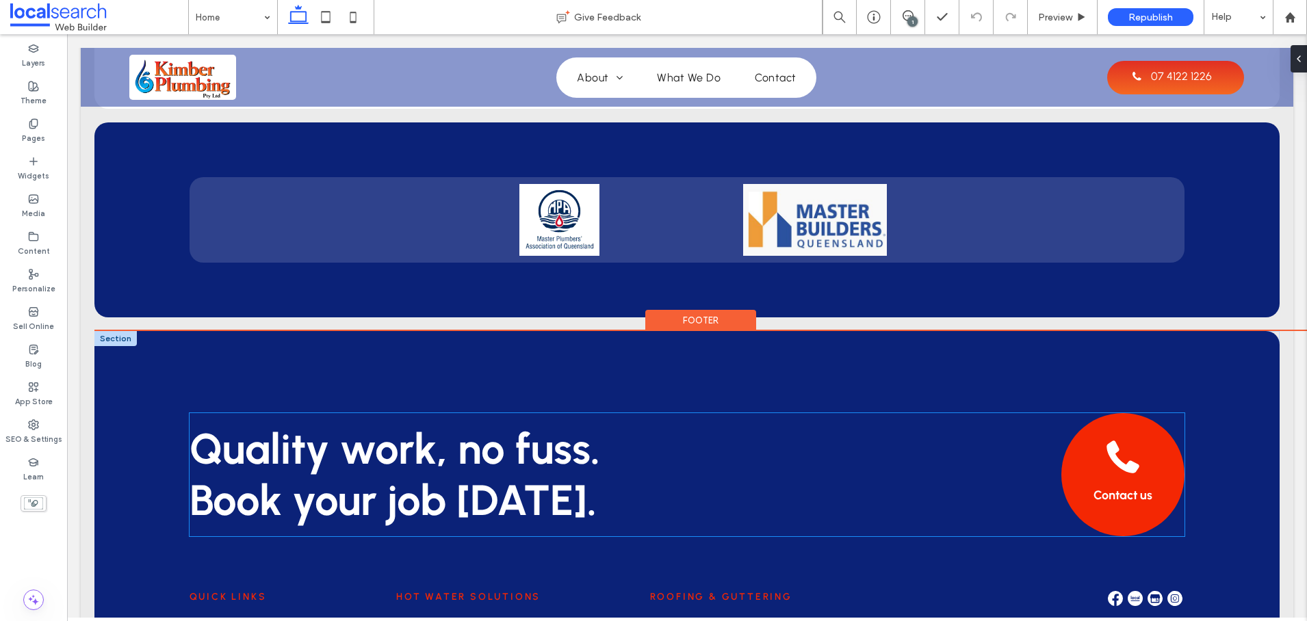
scroll to position [3227, 0]
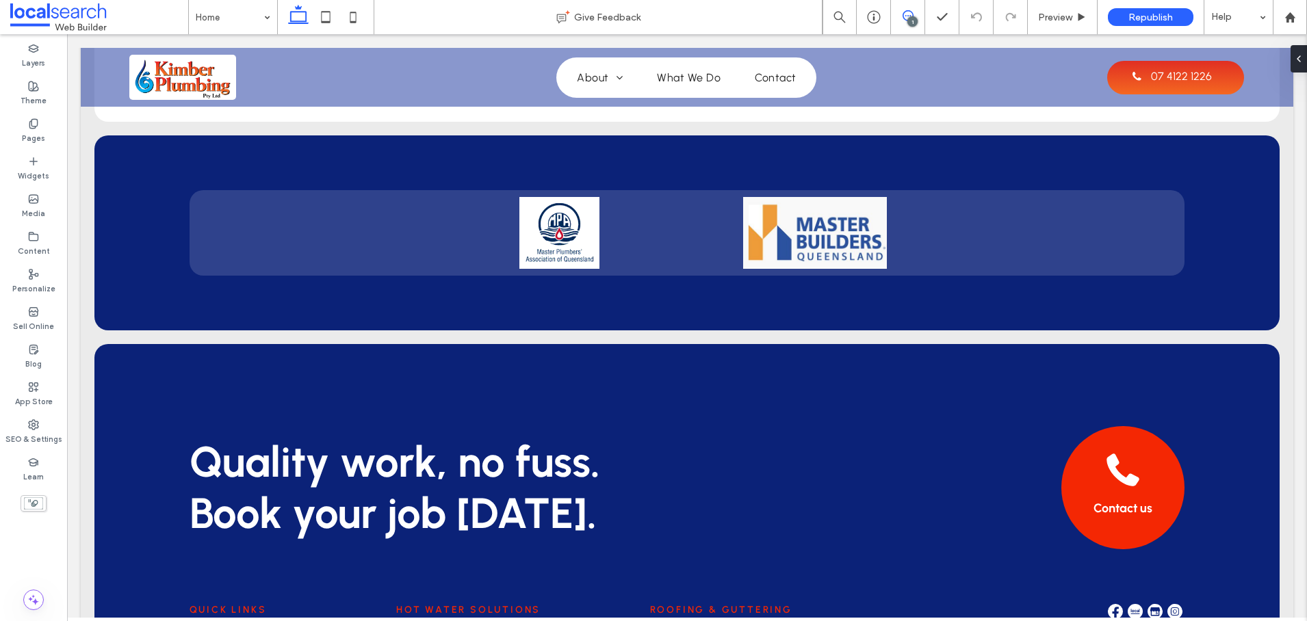
click at [905, 14] on icon at bounding box center [908, 15] width 11 height 11
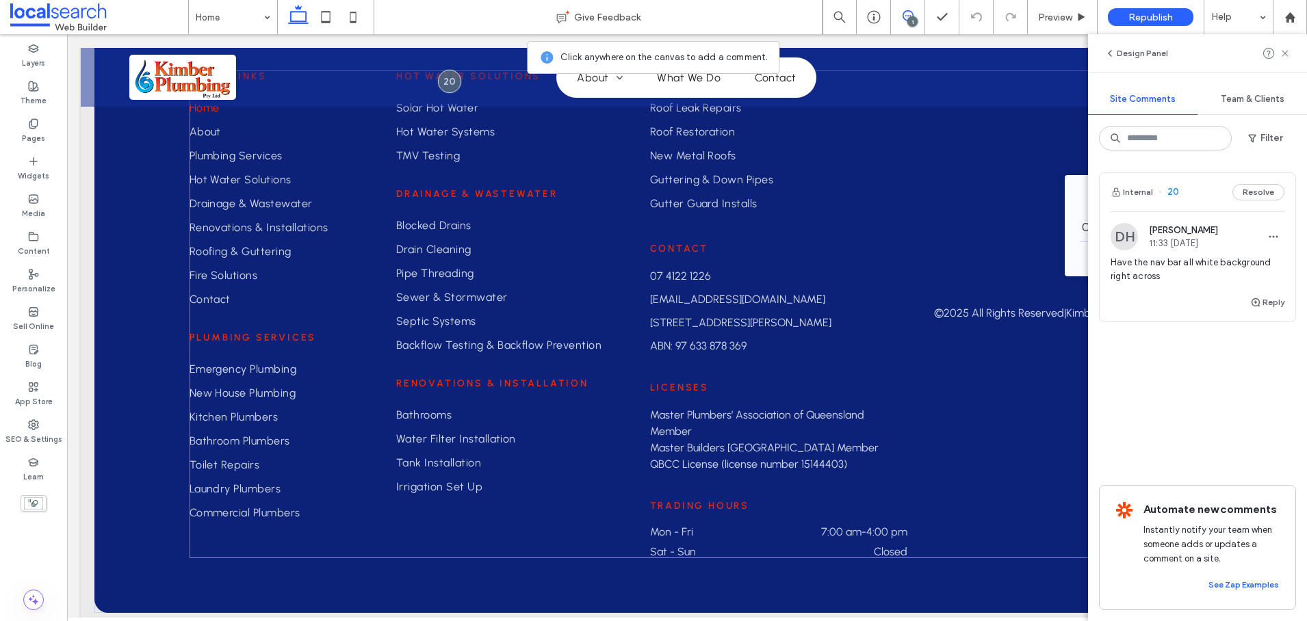
scroll to position [3773, 0]
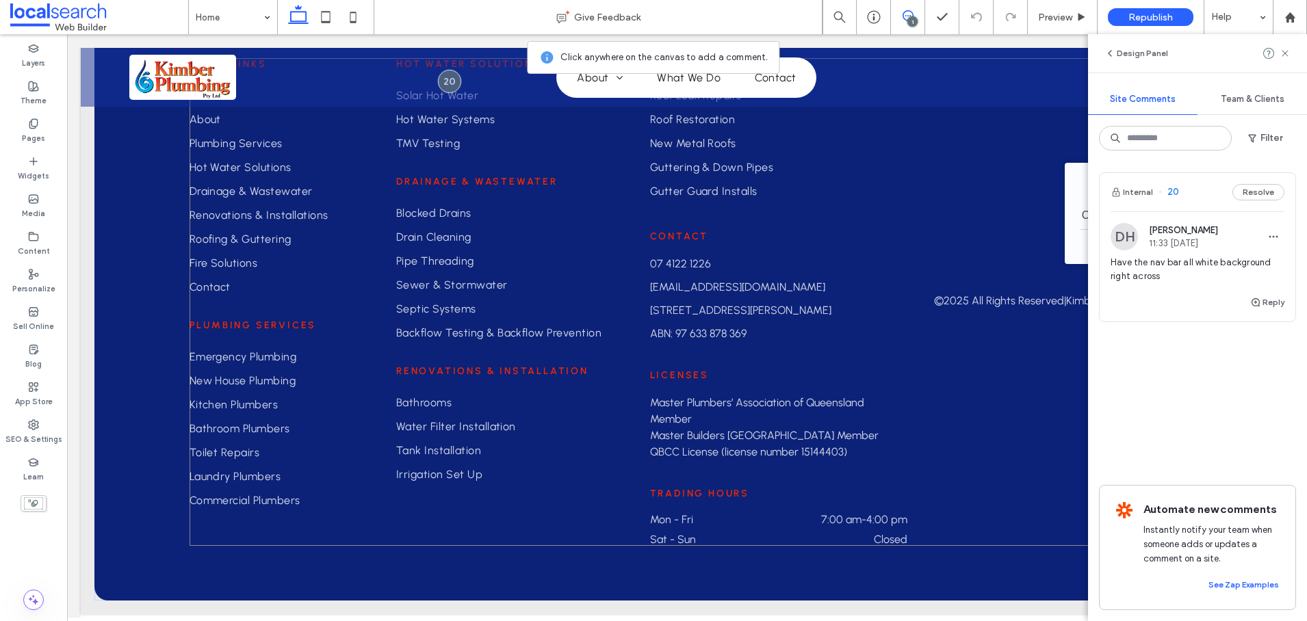
click at [950, 346] on div "Quick Links Home About Plumbing Services Hot Water Solutions Drainage & Wastewa…" at bounding box center [688, 302] width 996 height 488
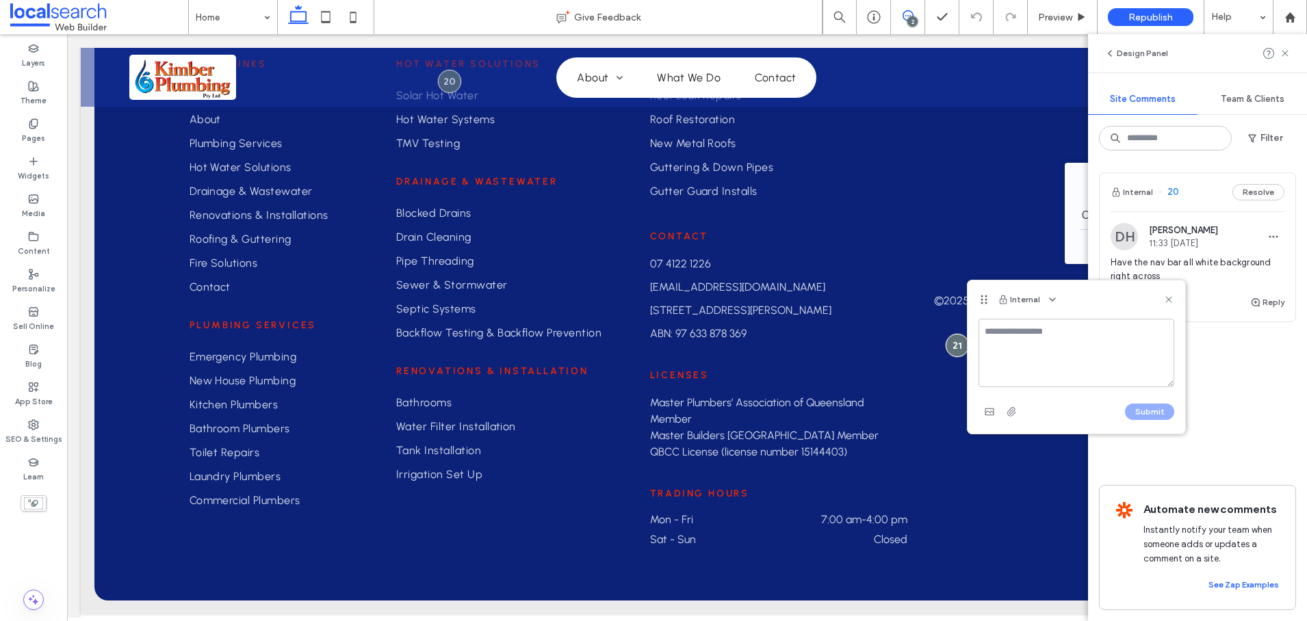
click at [1000, 343] on textarea at bounding box center [1077, 353] width 196 height 68
type textarea "**********"
click at [1146, 407] on button "Submit" at bounding box center [1149, 412] width 49 height 16
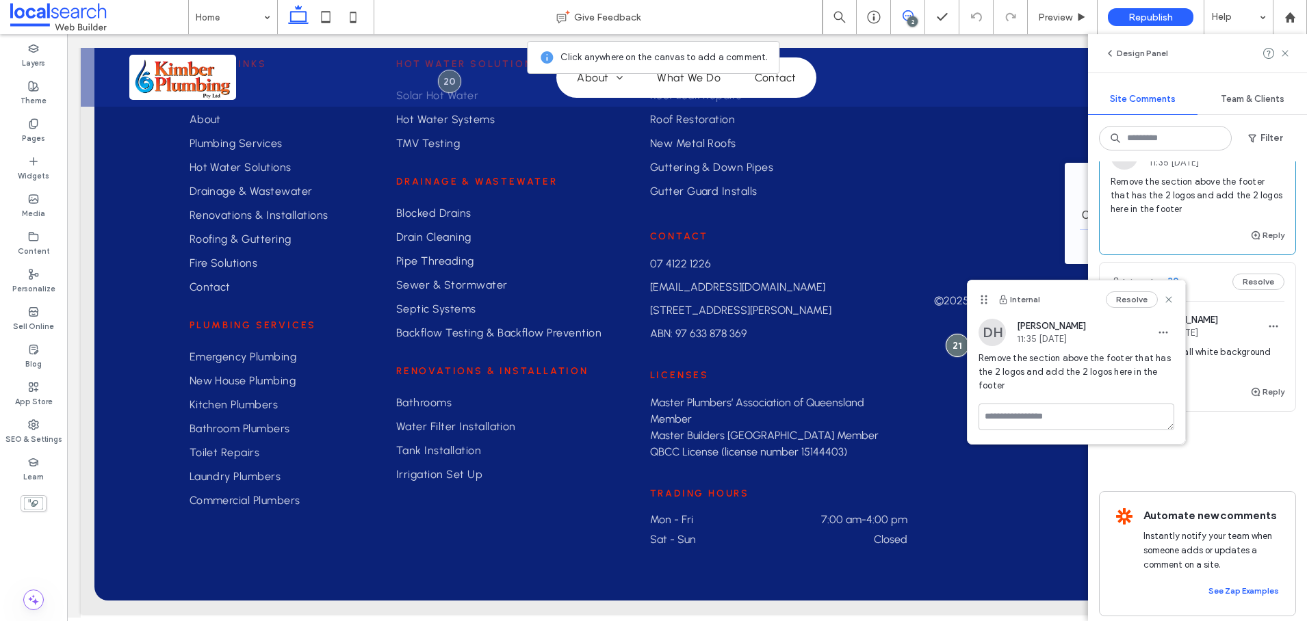
scroll to position [97, 0]
click at [1171, 300] on icon at bounding box center [1168, 299] width 11 height 11
